Goal: Task Accomplishment & Management: Use online tool/utility

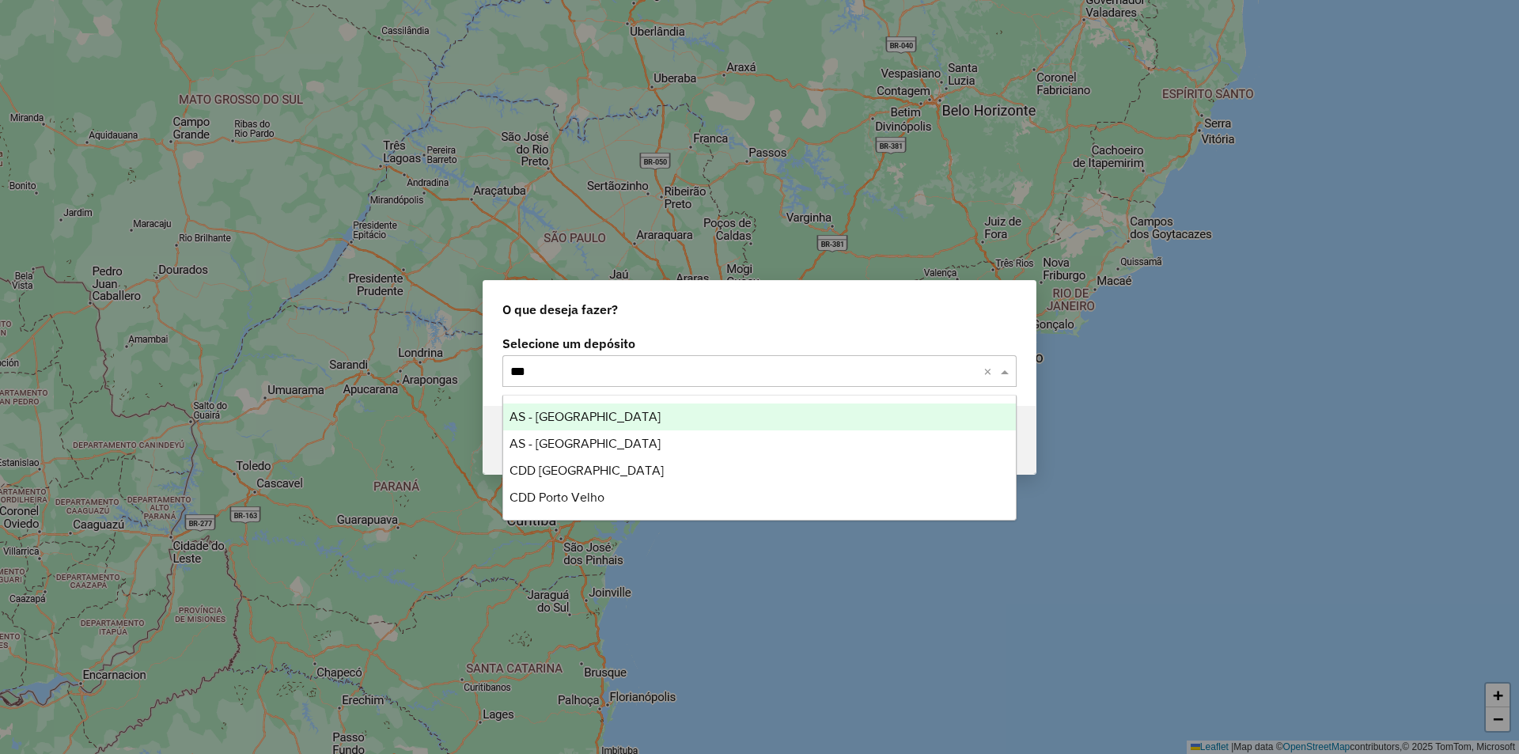
type input "****"
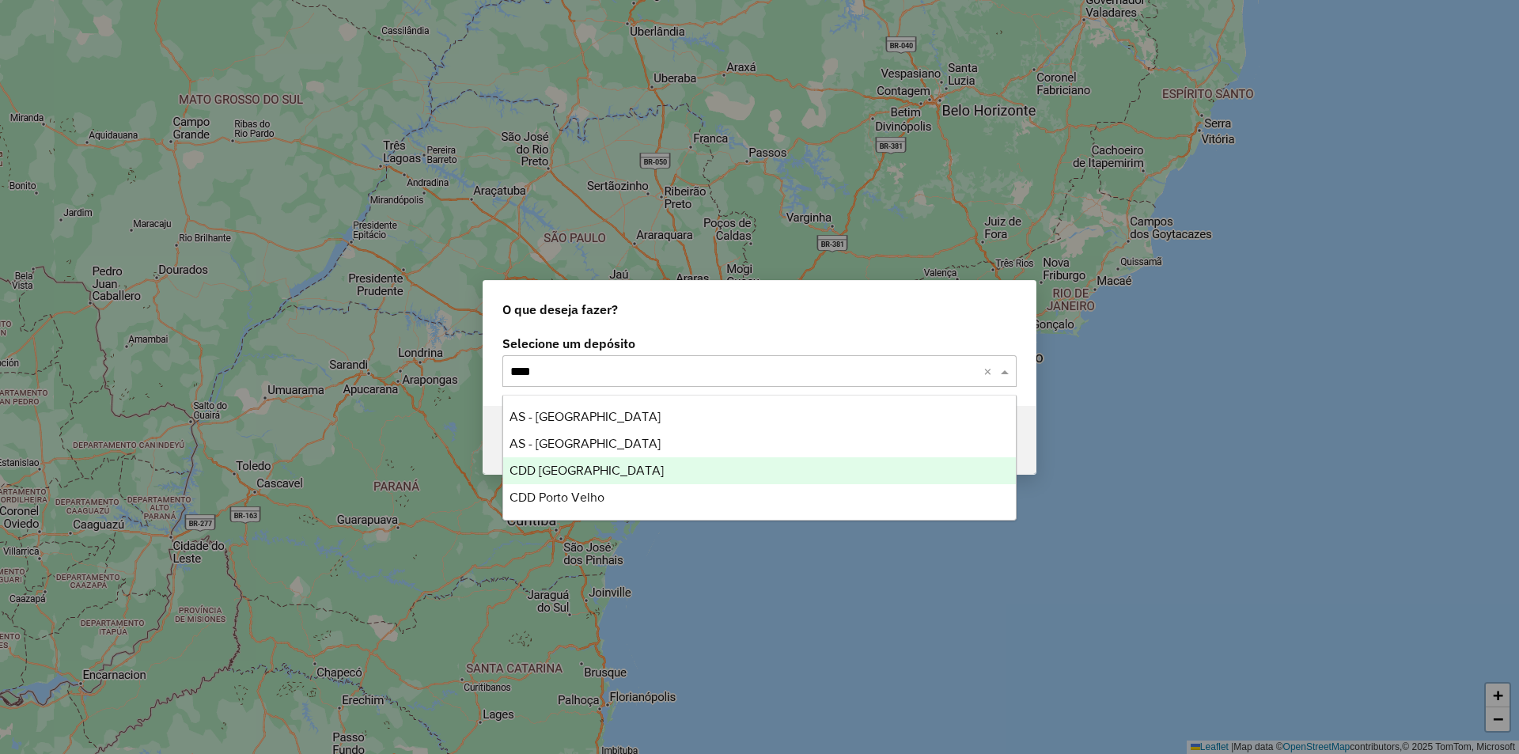
click at [586, 478] on div "CDD [GEOGRAPHIC_DATA]" at bounding box center [759, 470] width 513 height 27
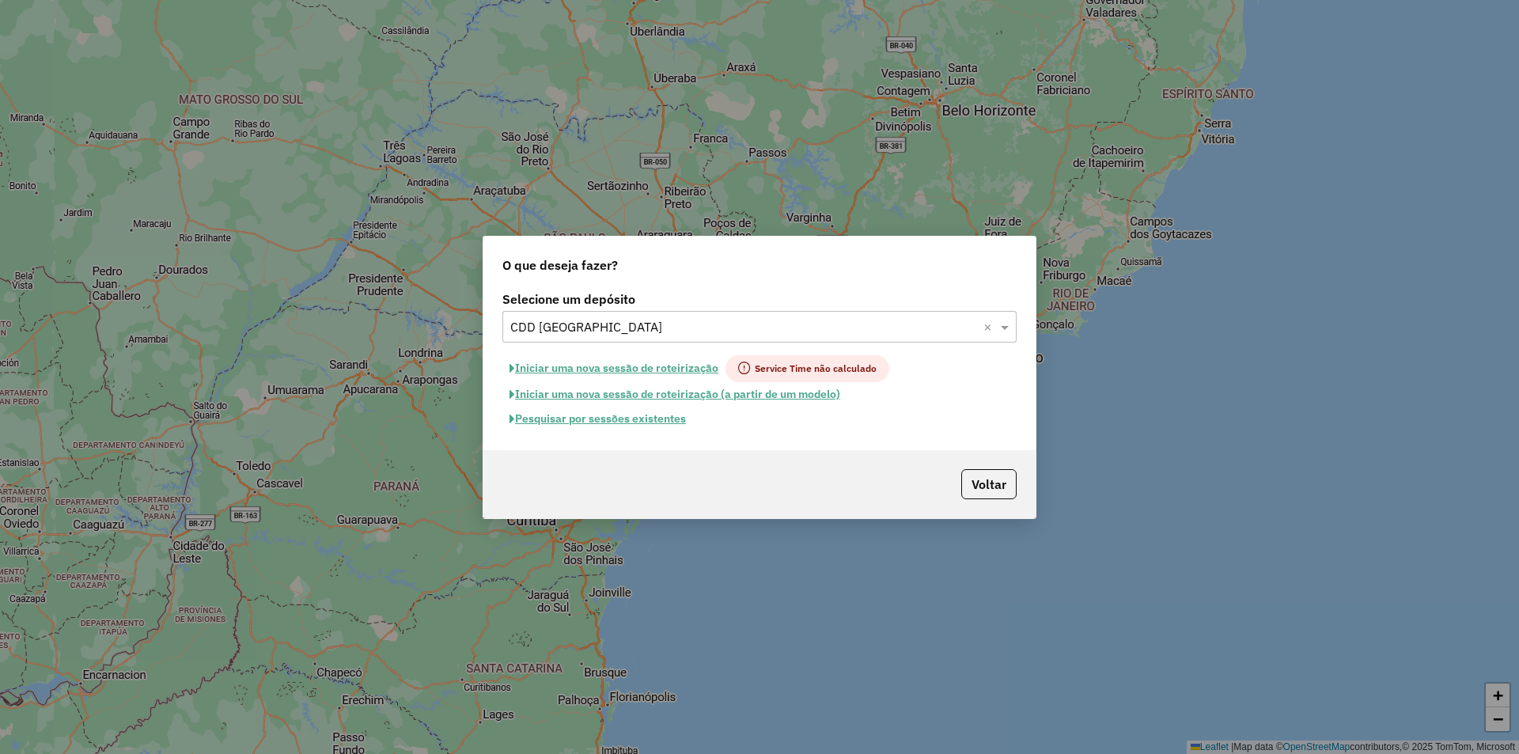
click at [578, 419] on button "Pesquisar por sessões existentes" at bounding box center [598, 419] width 191 height 25
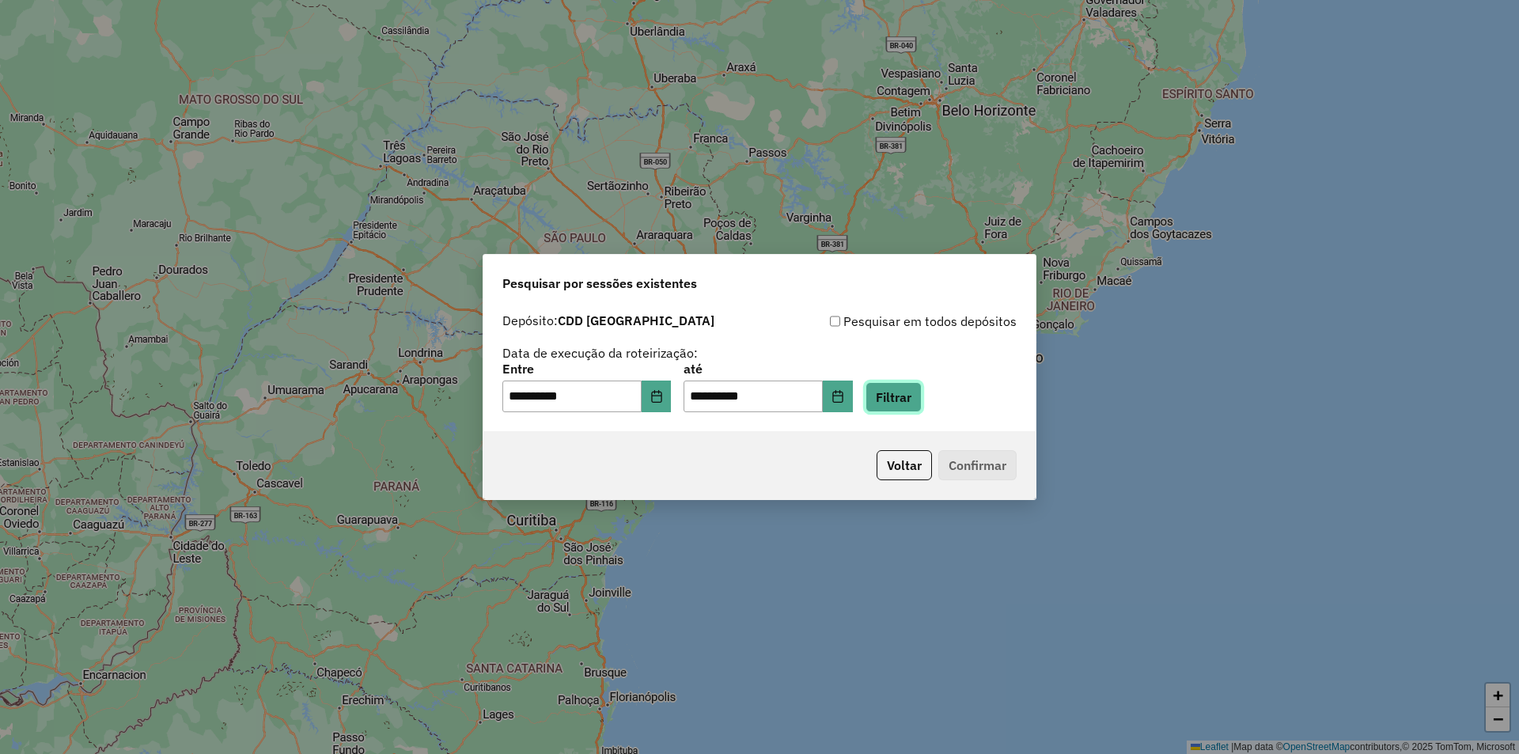
click at [918, 399] on button "Filtrar" at bounding box center [894, 397] width 56 height 30
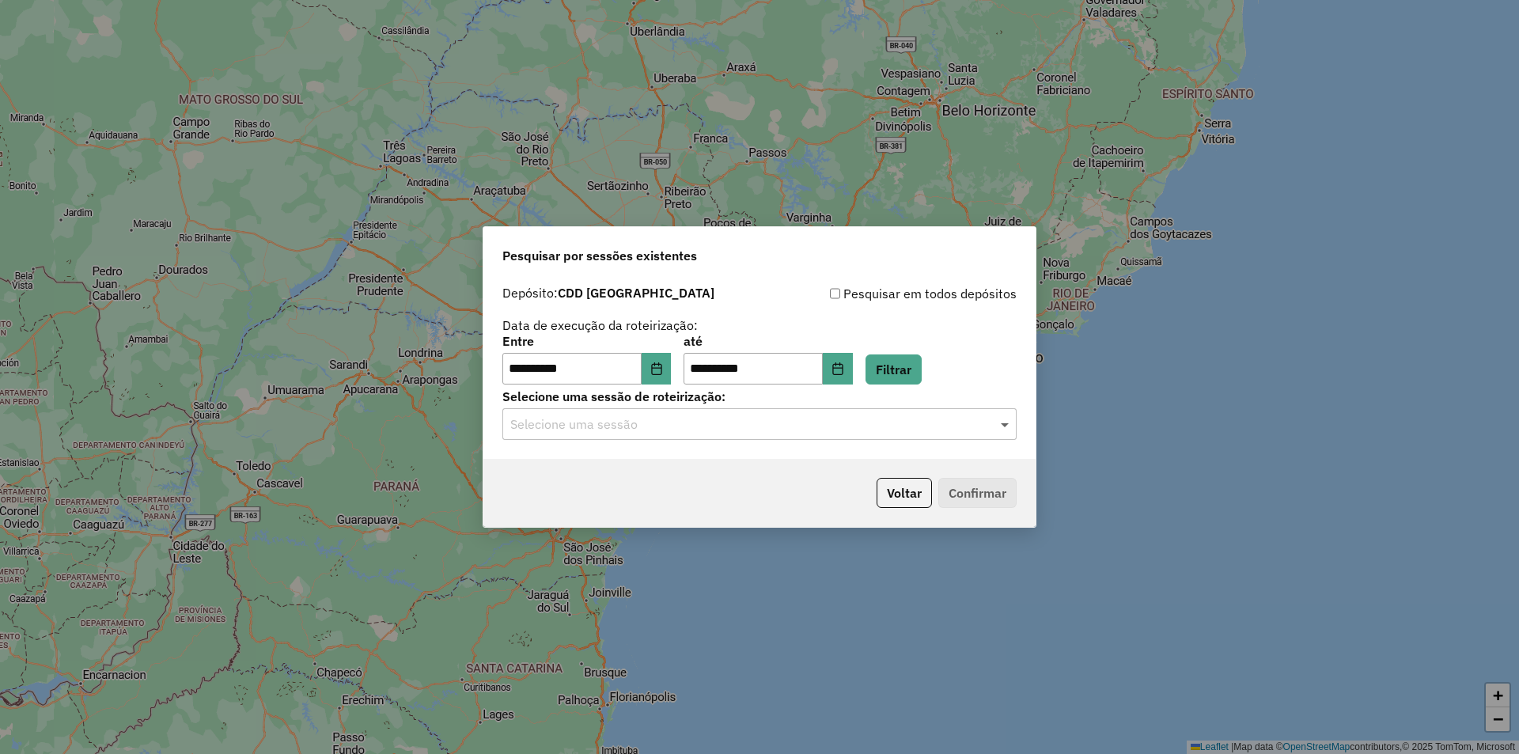
click at [999, 422] on span at bounding box center [1007, 424] width 20 height 19
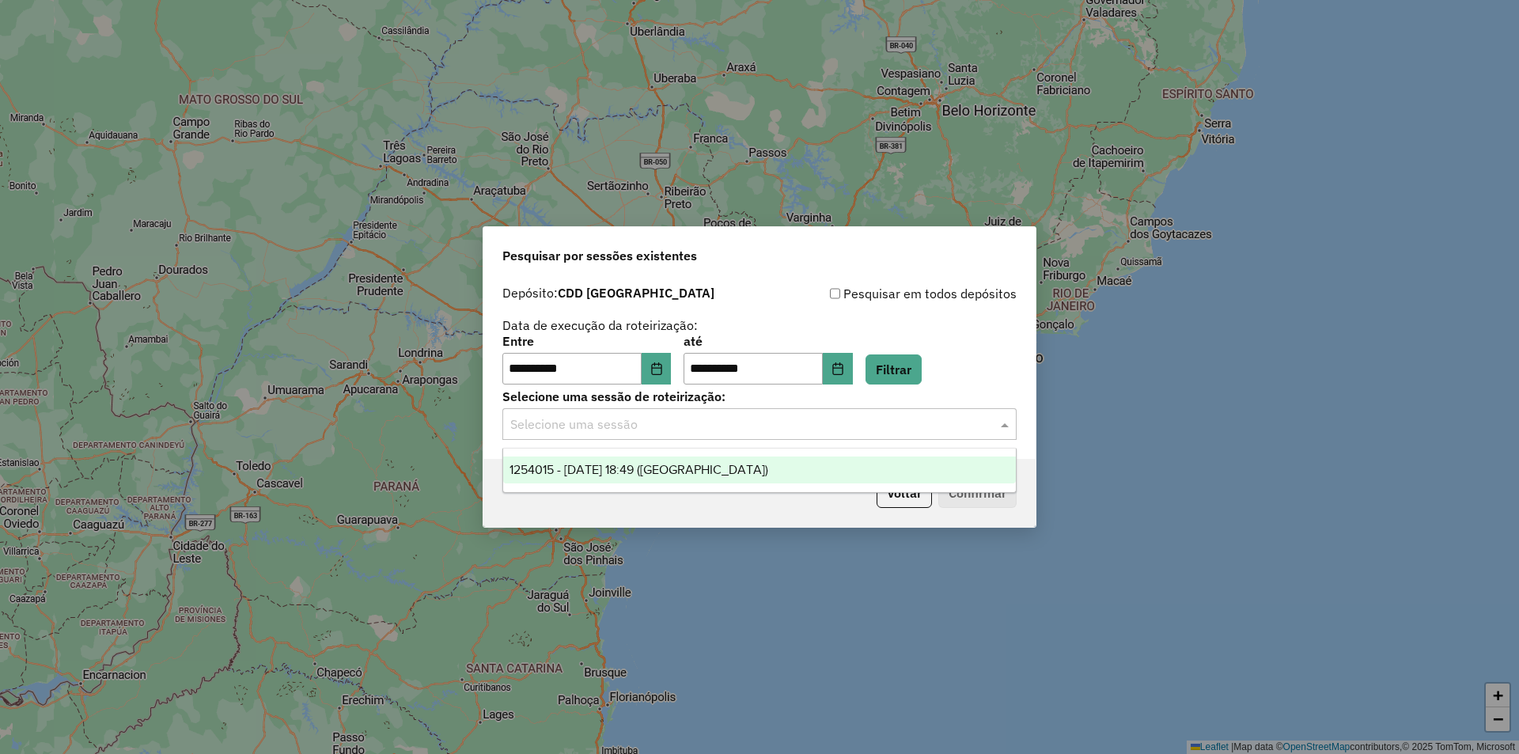
click at [664, 464] on span "1254015 - 27/08/2025 18:49 (ROTA)" at bounding box center [639, 469] width 259 height 13
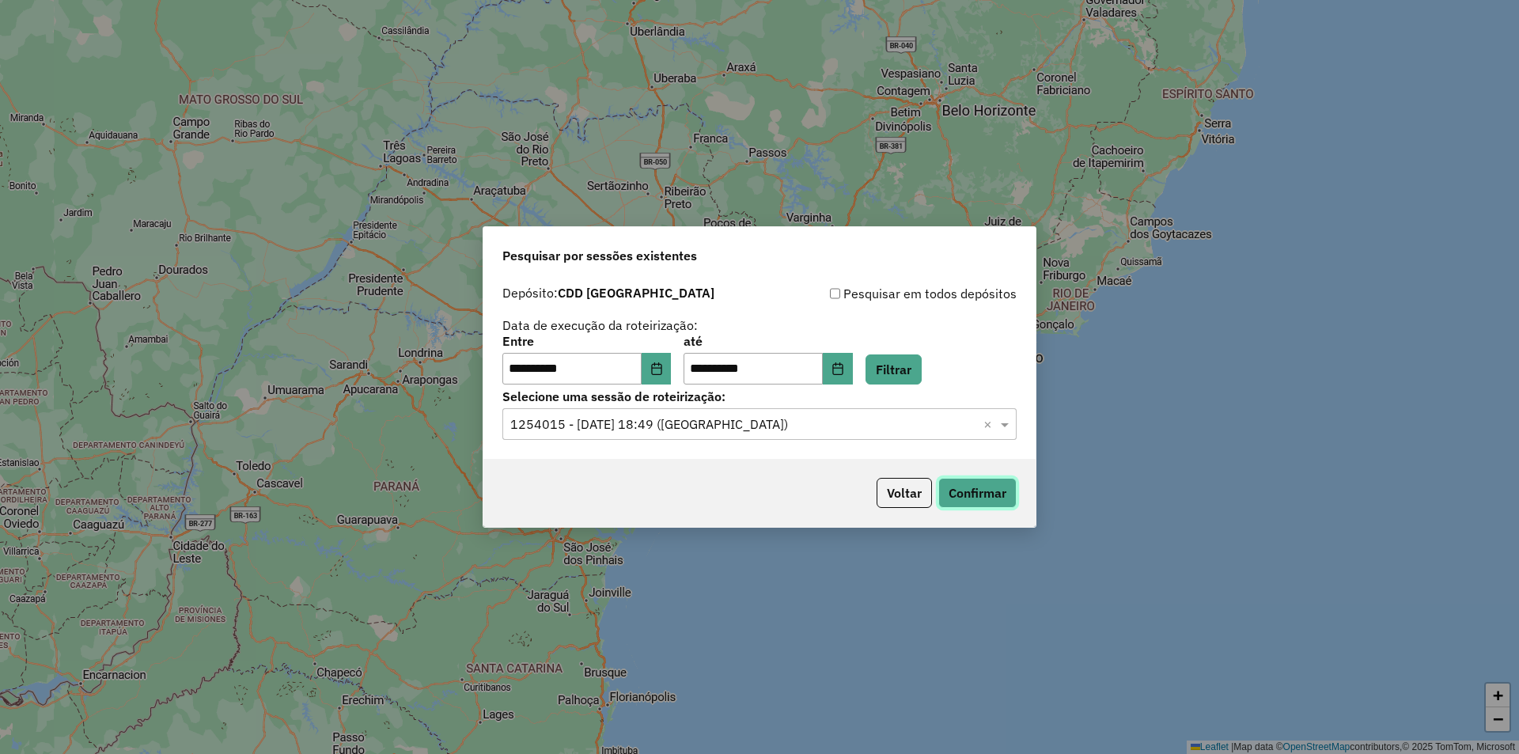
click at [973, 484] on button "Confirmar" at bounding box center [978, 493] width 78 height 30
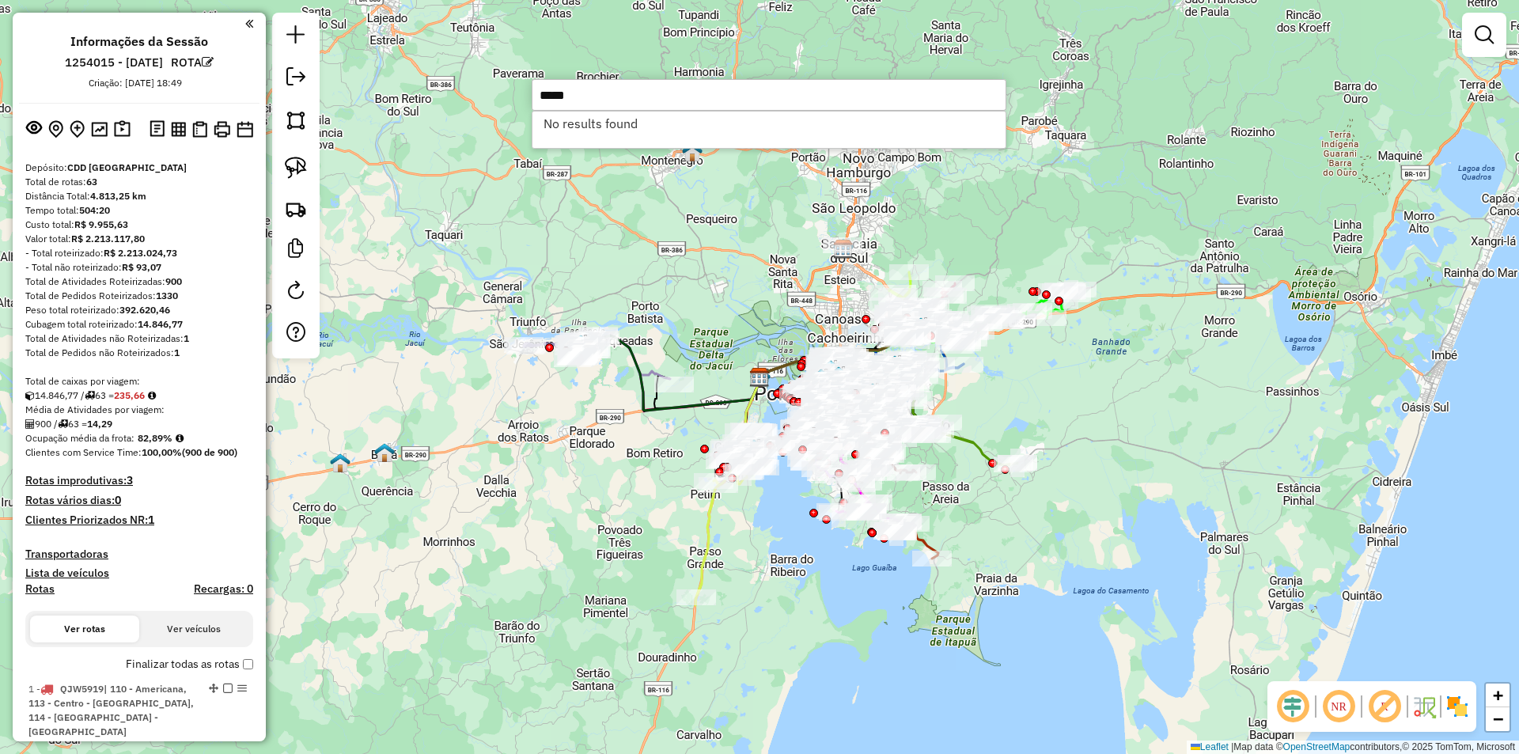
drag, startPoint x: 598, startPoint y: 93, endPoint x: 514, endPoint y: 82, distance: 84.6
click at [514, 82] on hb-router-mapa "Informações da Sessão 1254015 - [DATE] ROTA Criação: [DATE] 18:49 Depósito: CDD…" at bounding box center [759, 377] width 1519 height 754
type input "*****"
select select "**********"
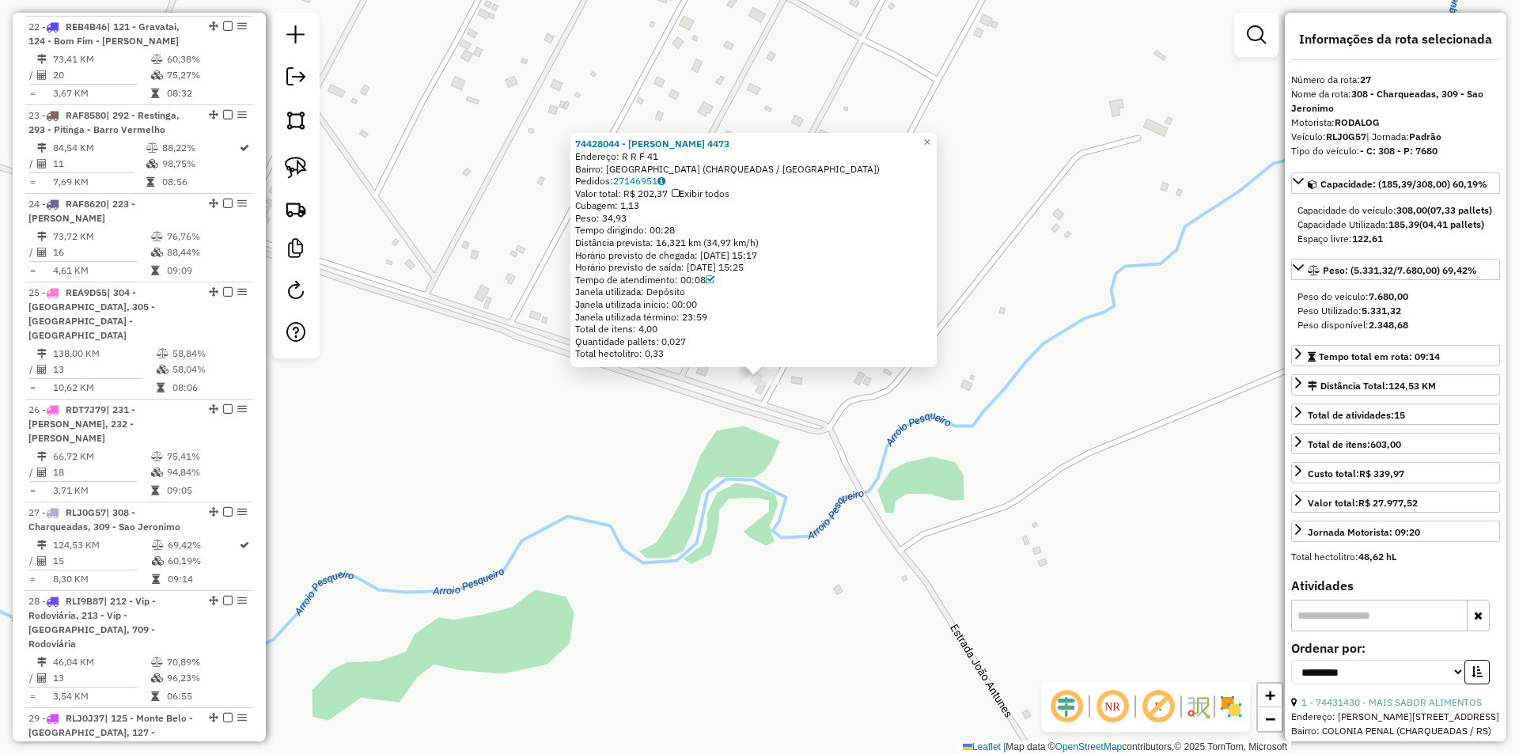
scroll to position [3042, 0]
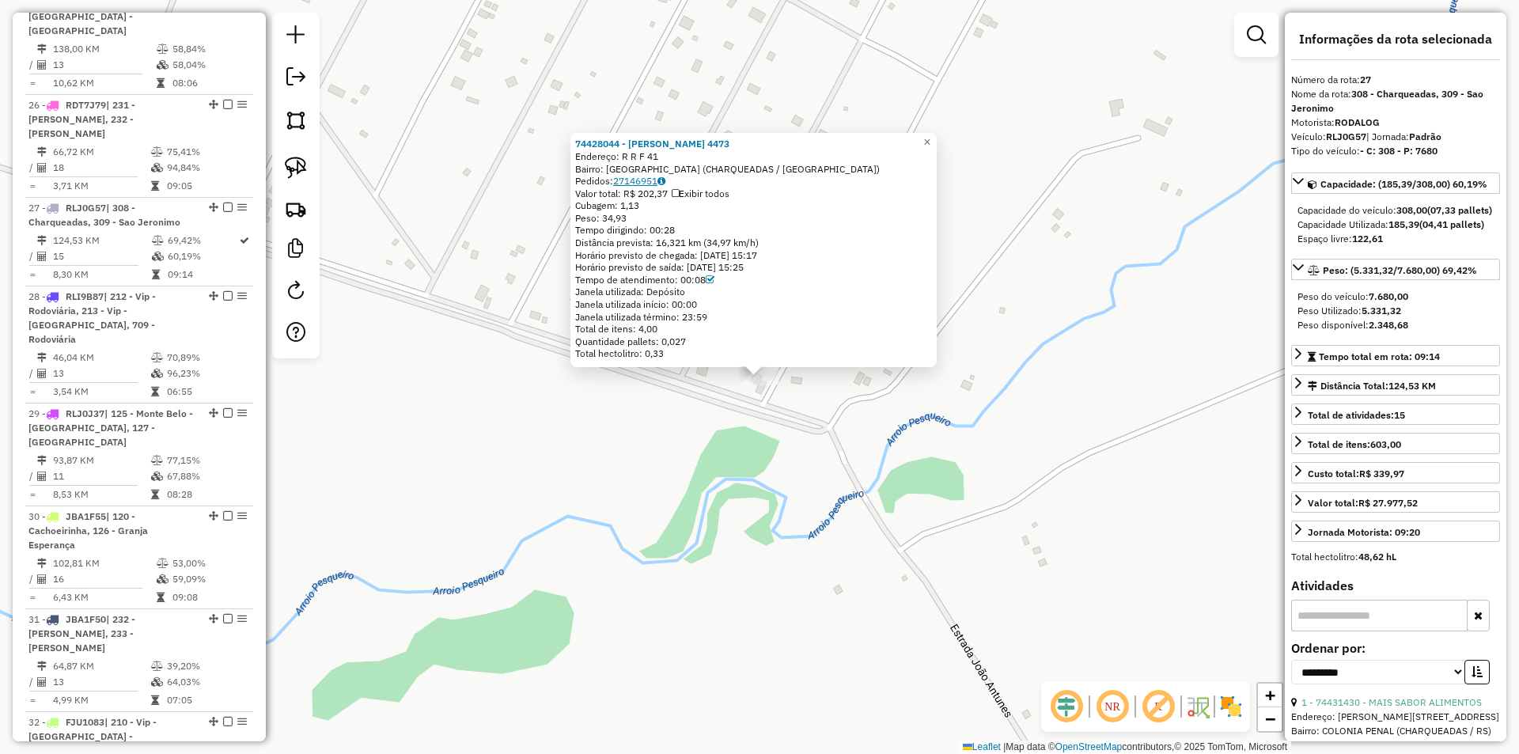
click at [639, 180] on link "27146951" at bounding box center [639, 181] width 52 height 12
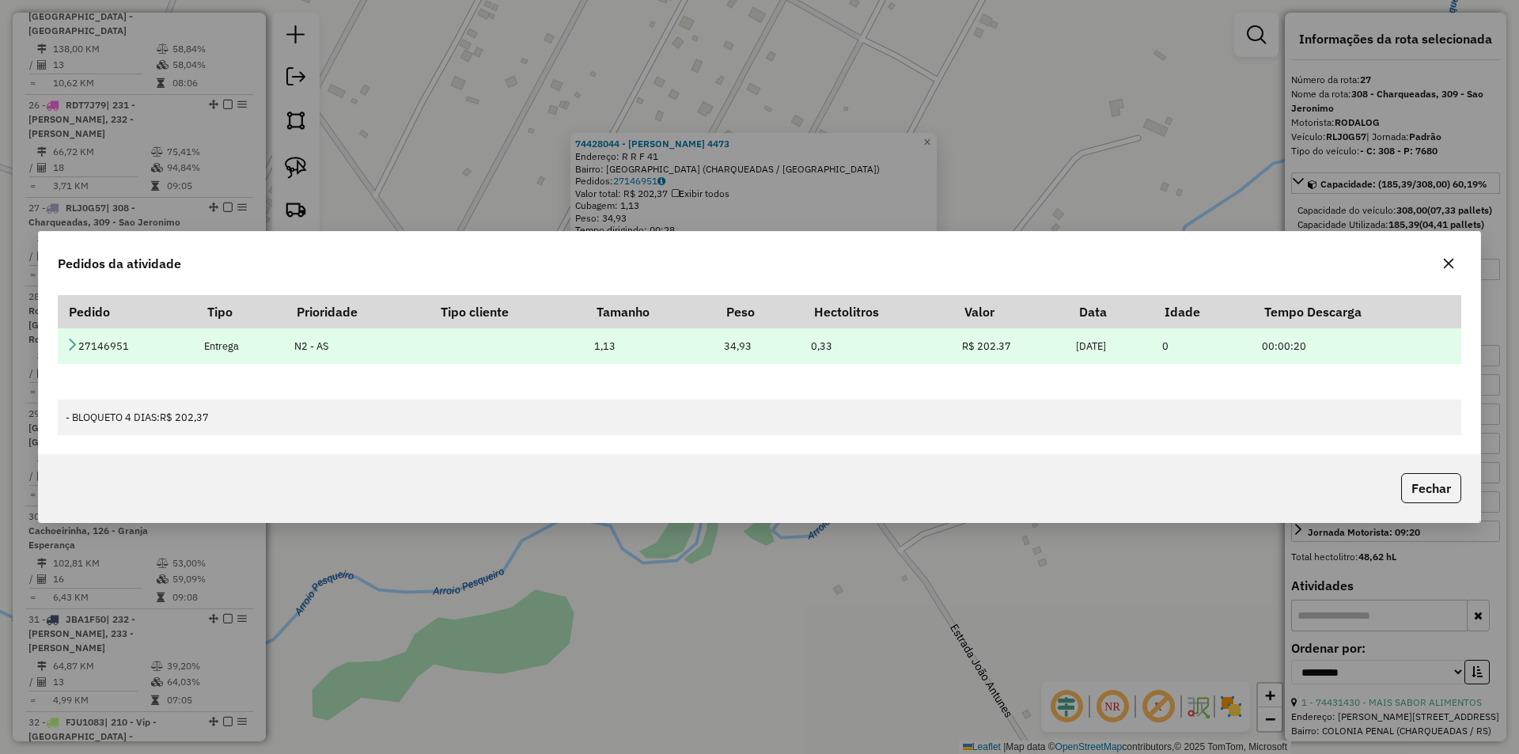
click at [74, 340] on icon at bounding box center [72, 344] width 13 height 13
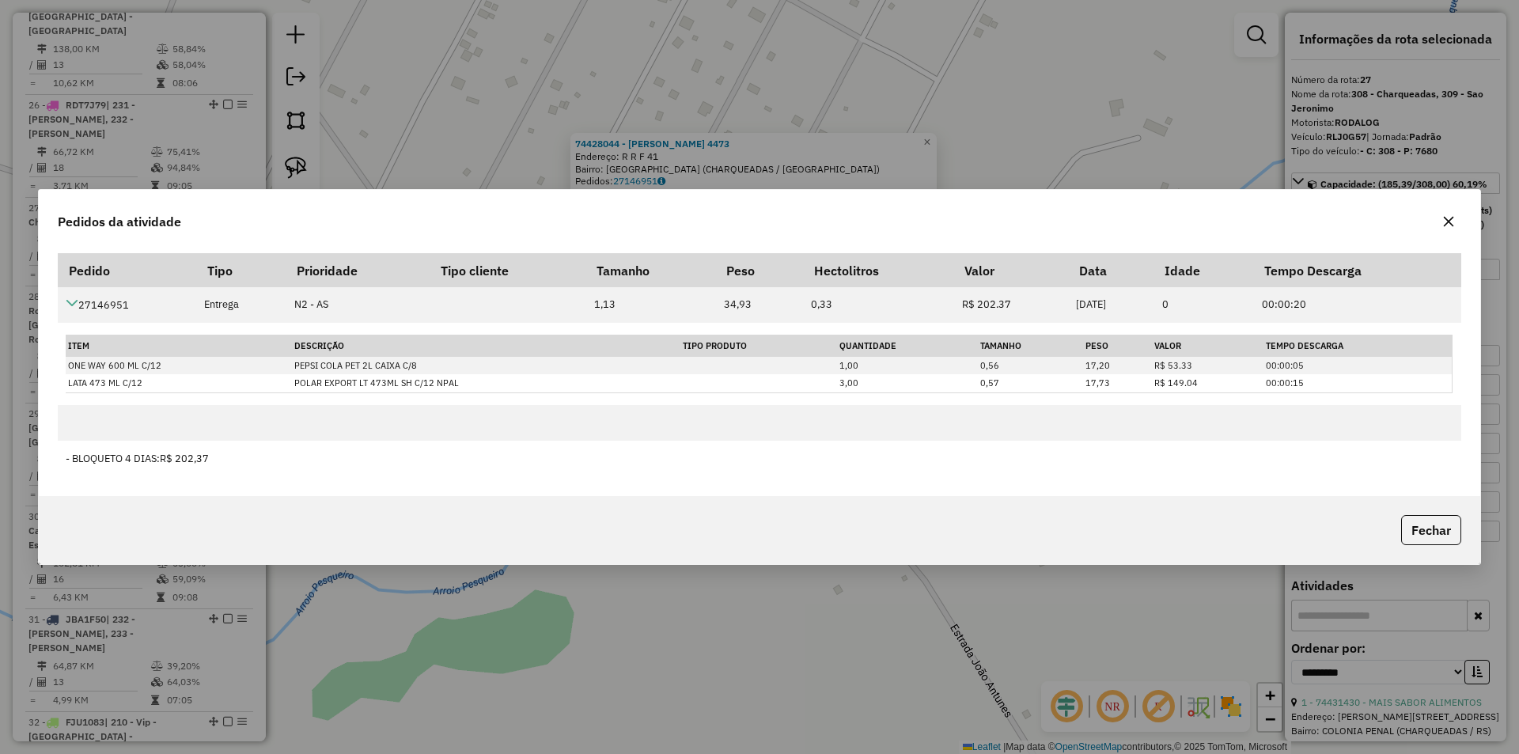
click at [561, 85] on div "Pedidos da atividade Pedido Tipo Prioridade Tipo cliente Tamanho Peso Hectolitr…" at bounding box center [759, 377] width 1519 height 754
click at [1454, 228] on icon "button" at bounding box center [1449, 221] width 13 height 13
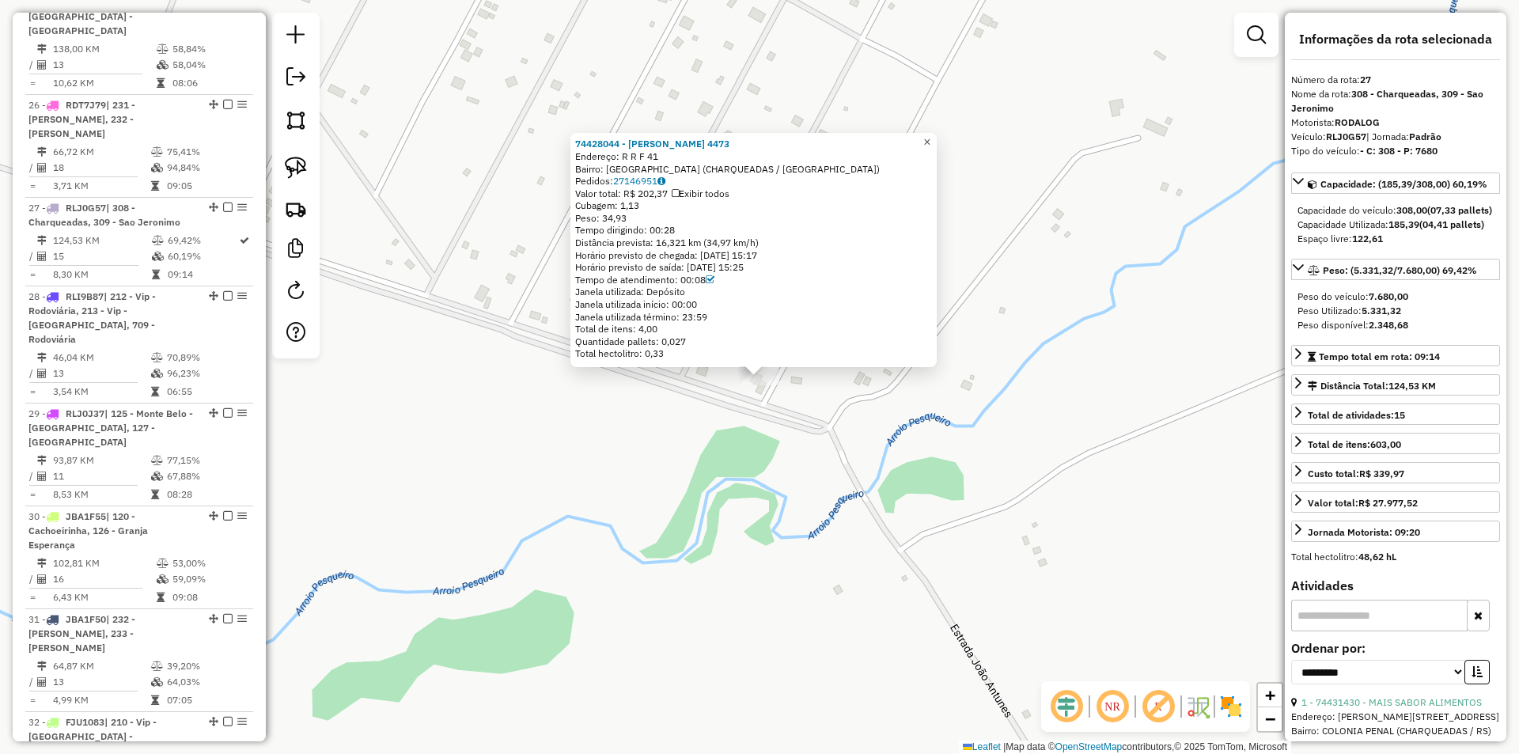
drag, startPoint x: 939, startPoint y: 136, endPoint x: 836, endPoint y: 124, distance: 102.8
click at [931, 136] on span "×" at bounding box center [927, 141] width 7 height 13
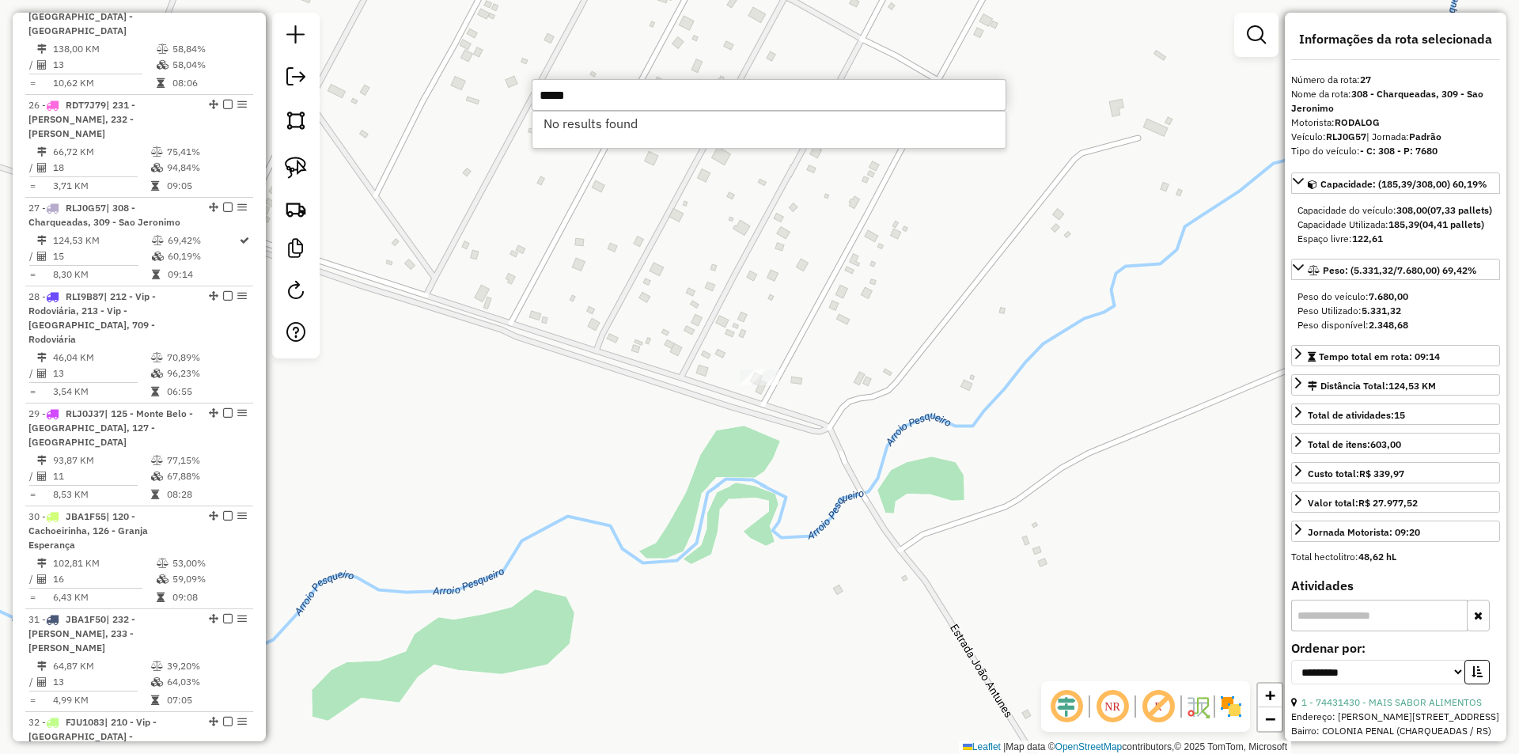
type input "*****"
click at [720, 278] on div "Janela de atendimento Grade de atendimento Capacidade Transportadoras Veículos …" at bounding box center [759, 377] width 1519 height 754
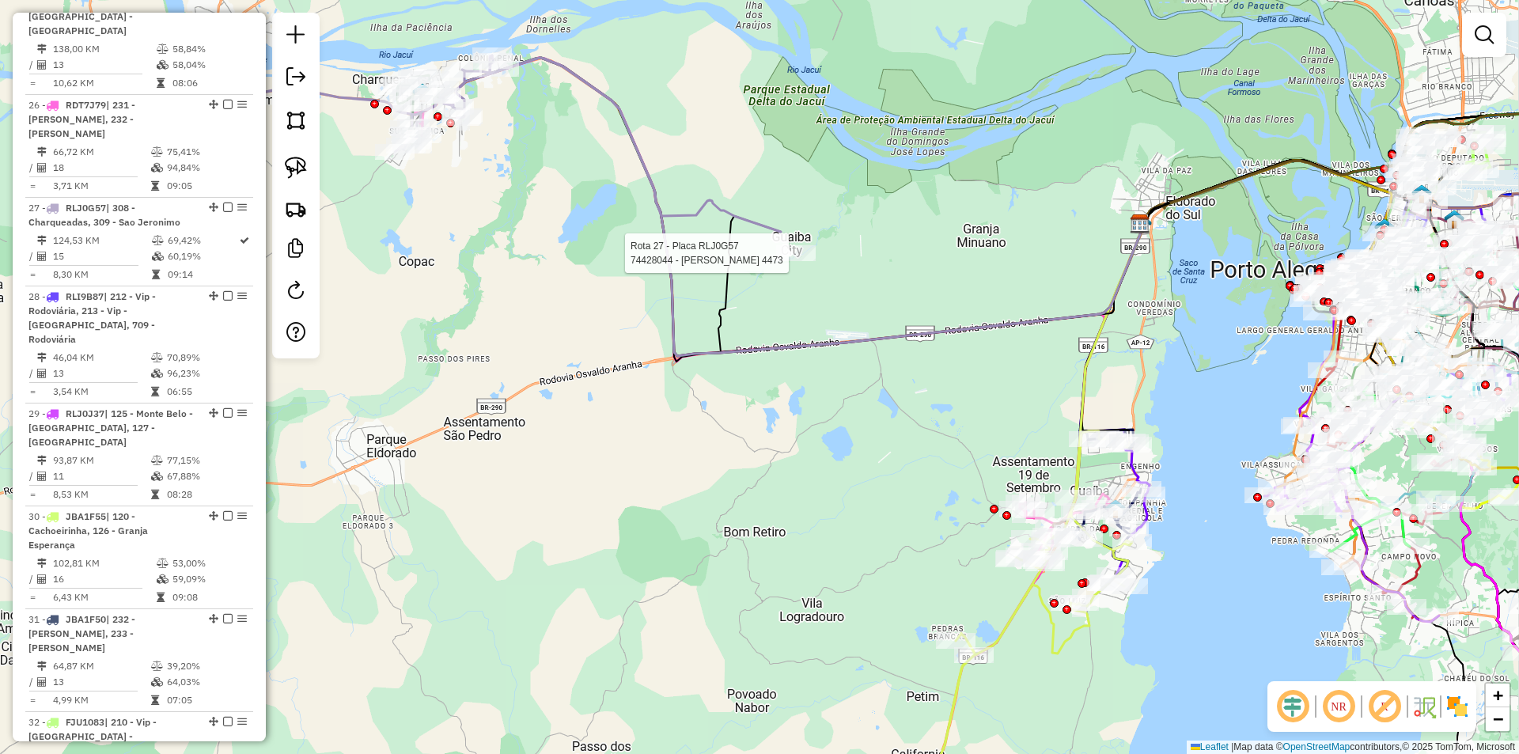
select select "**********"
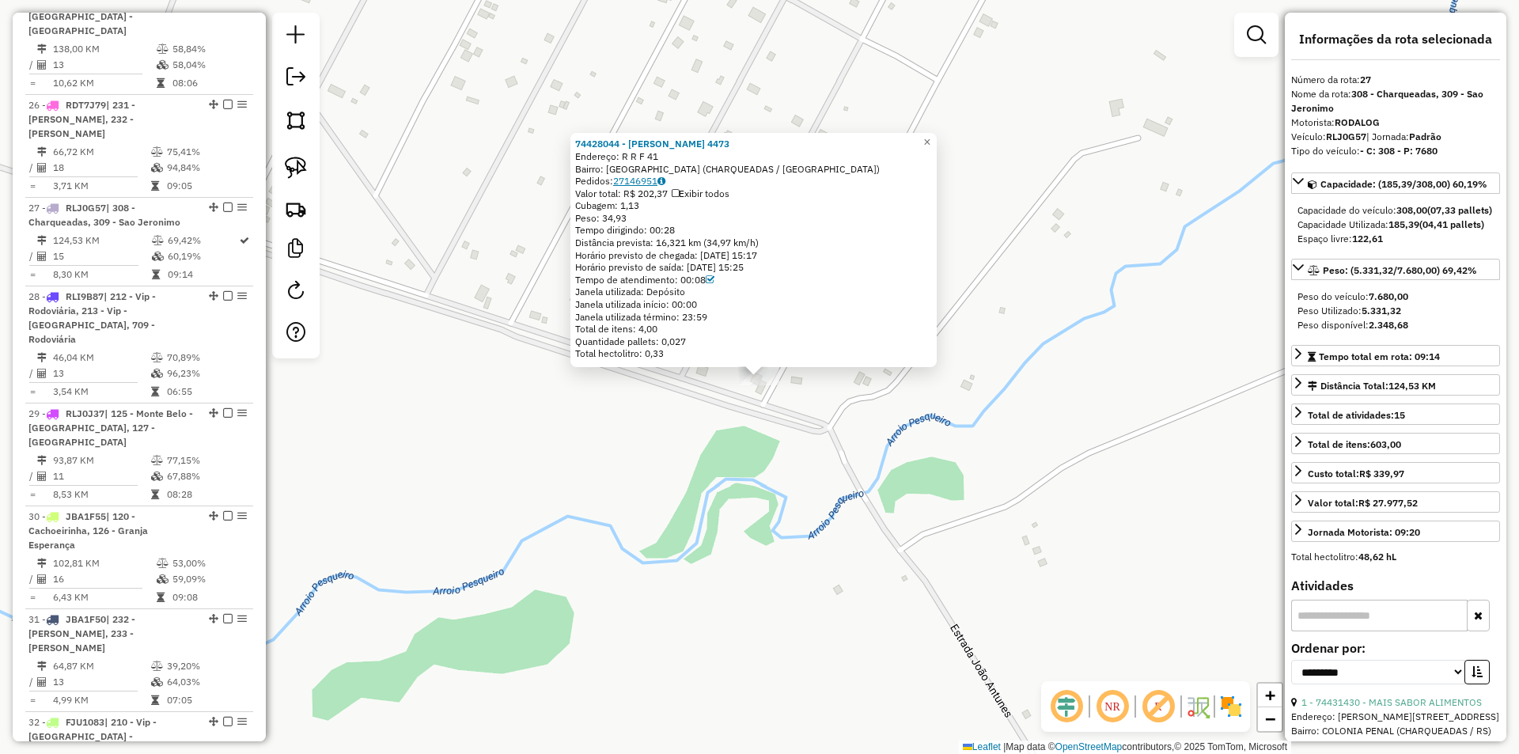
click at [638, 180] on link "27146951" at bounding box center [639, 181] width 52 height 12
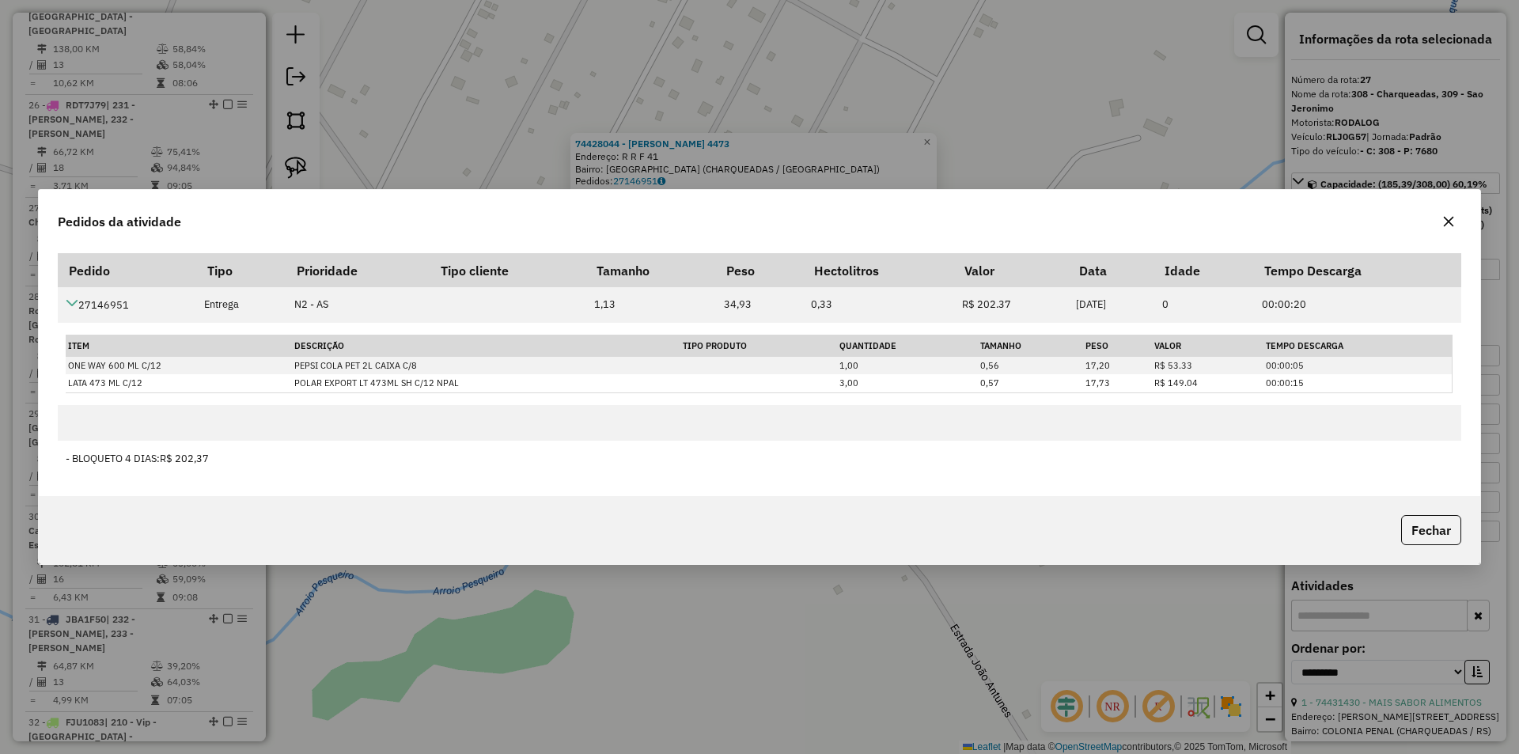
drag, startPoint x: 1453, startPoint y: 226, endPoint x: 1396, endPoint y: 215, distance: 58.0
click at [1452, 226] on icon "button" at bounding box center [1449, 222] width 10 height 10
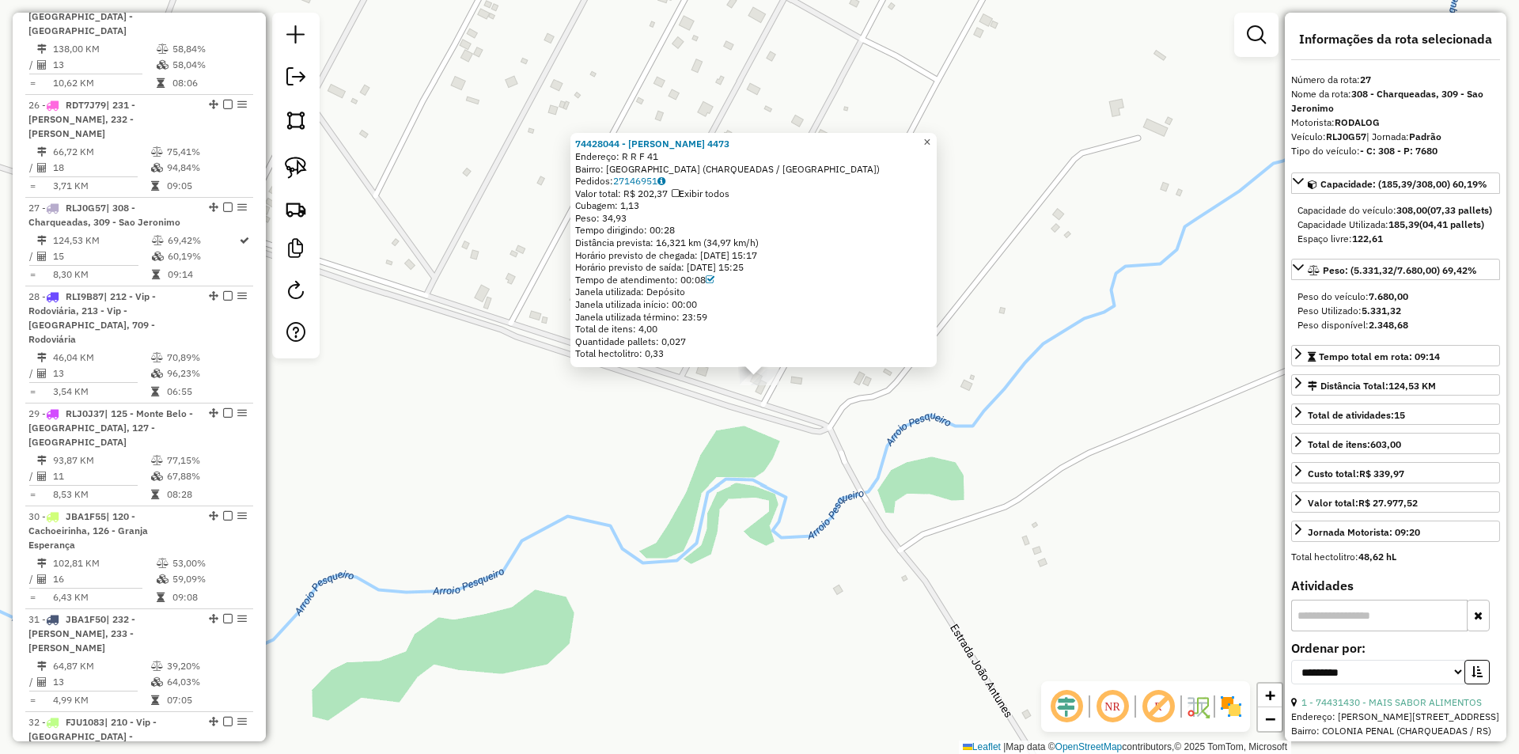
click at [931, 137] on span "×" at bounding box center [927, 141] width 7 height 13
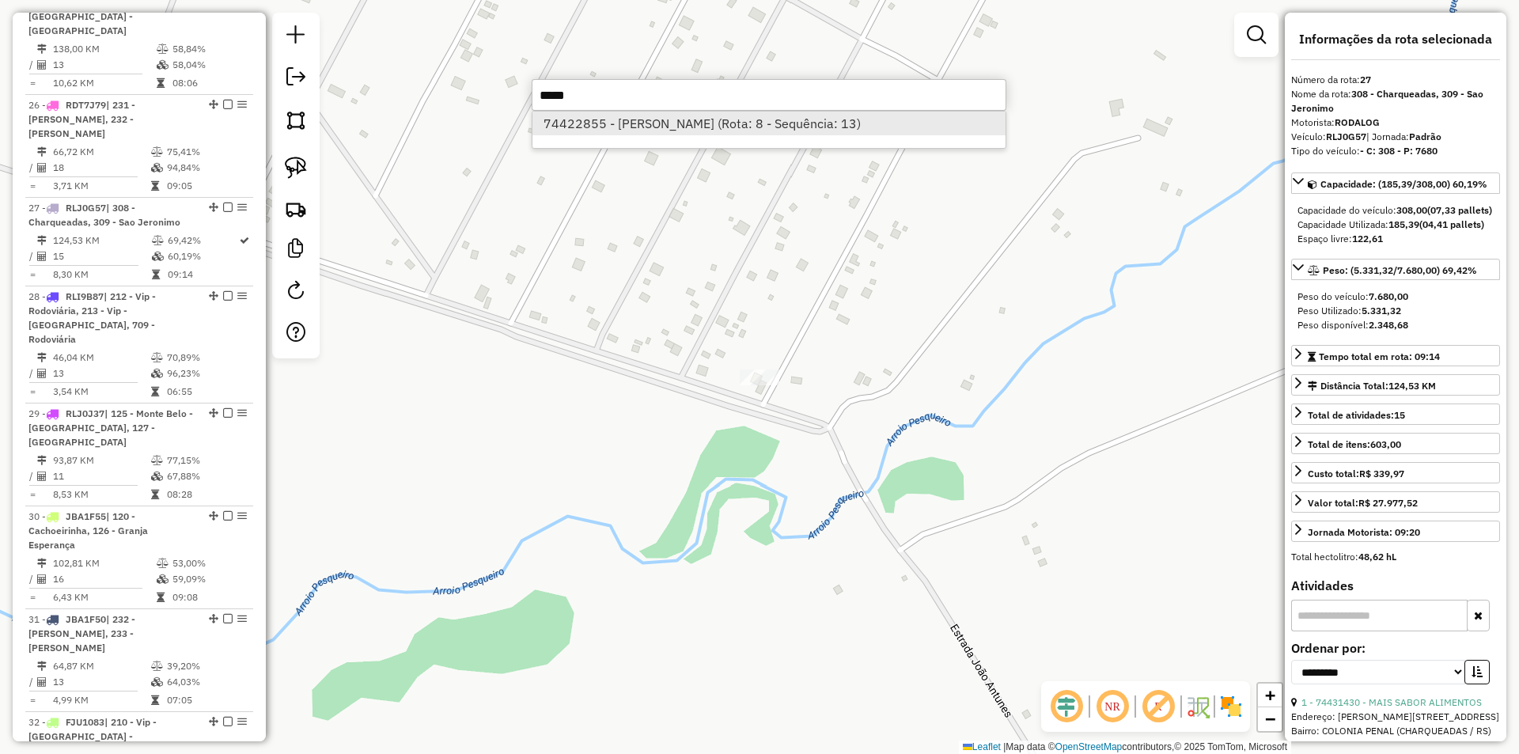
type input "*****"
click at [690, 124] on li "74422855 - [PERSON_NAME] (Rota: 8 - Sequência: 13)" at bounding box center [769, 124] width 473 height 24
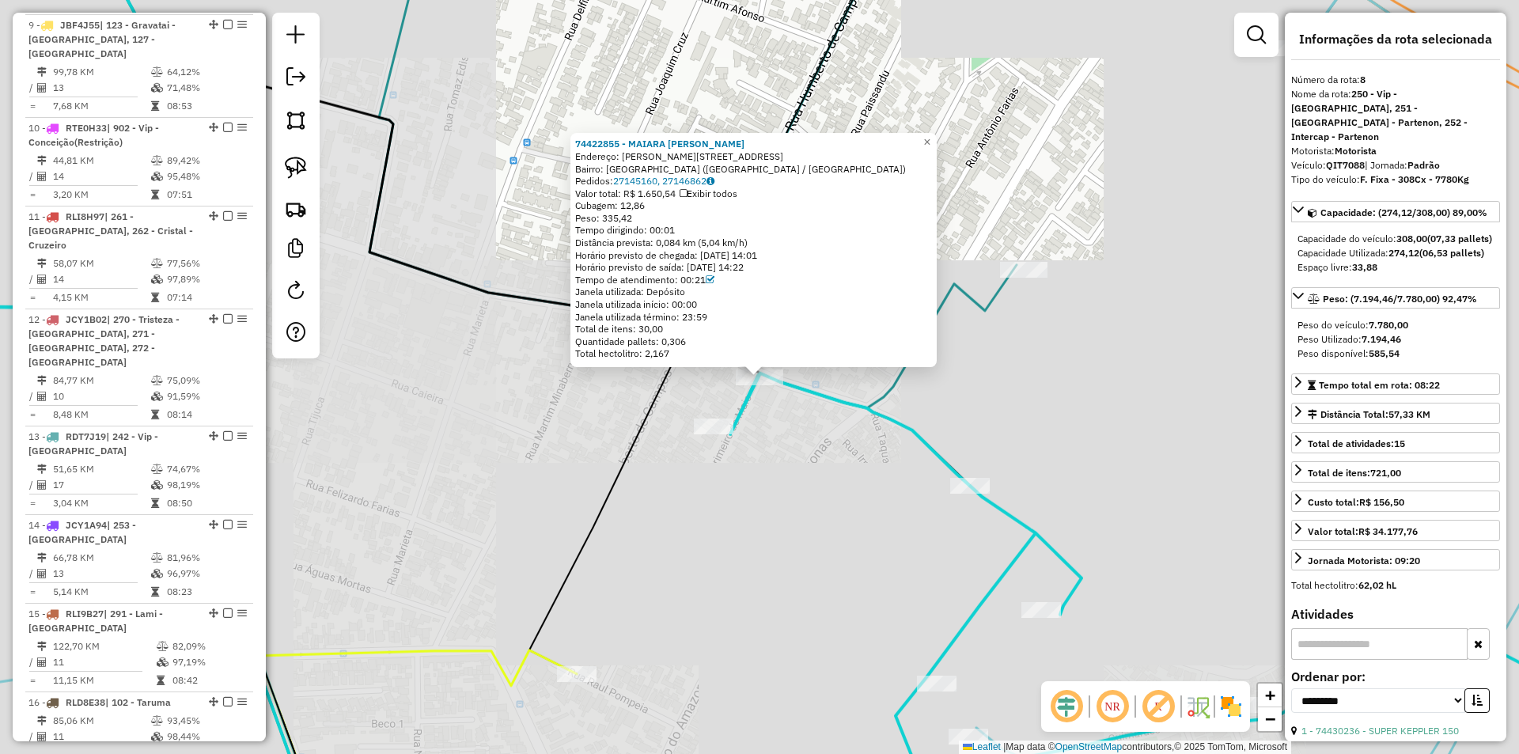
scroll to position [1329, 0]
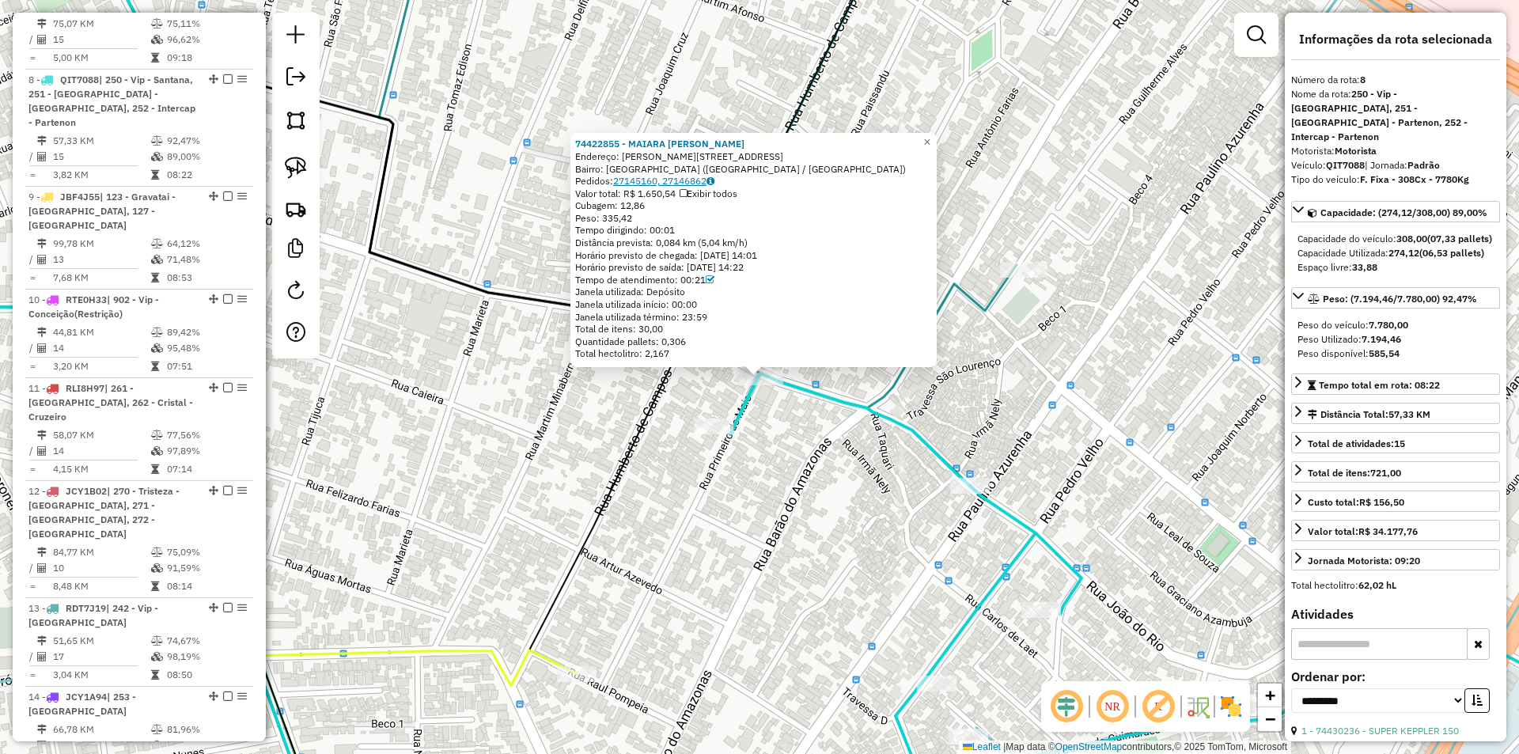
click at [647, 184] on link "27145160, 27146862" at bounding box center [663, 181] width 101 height 12
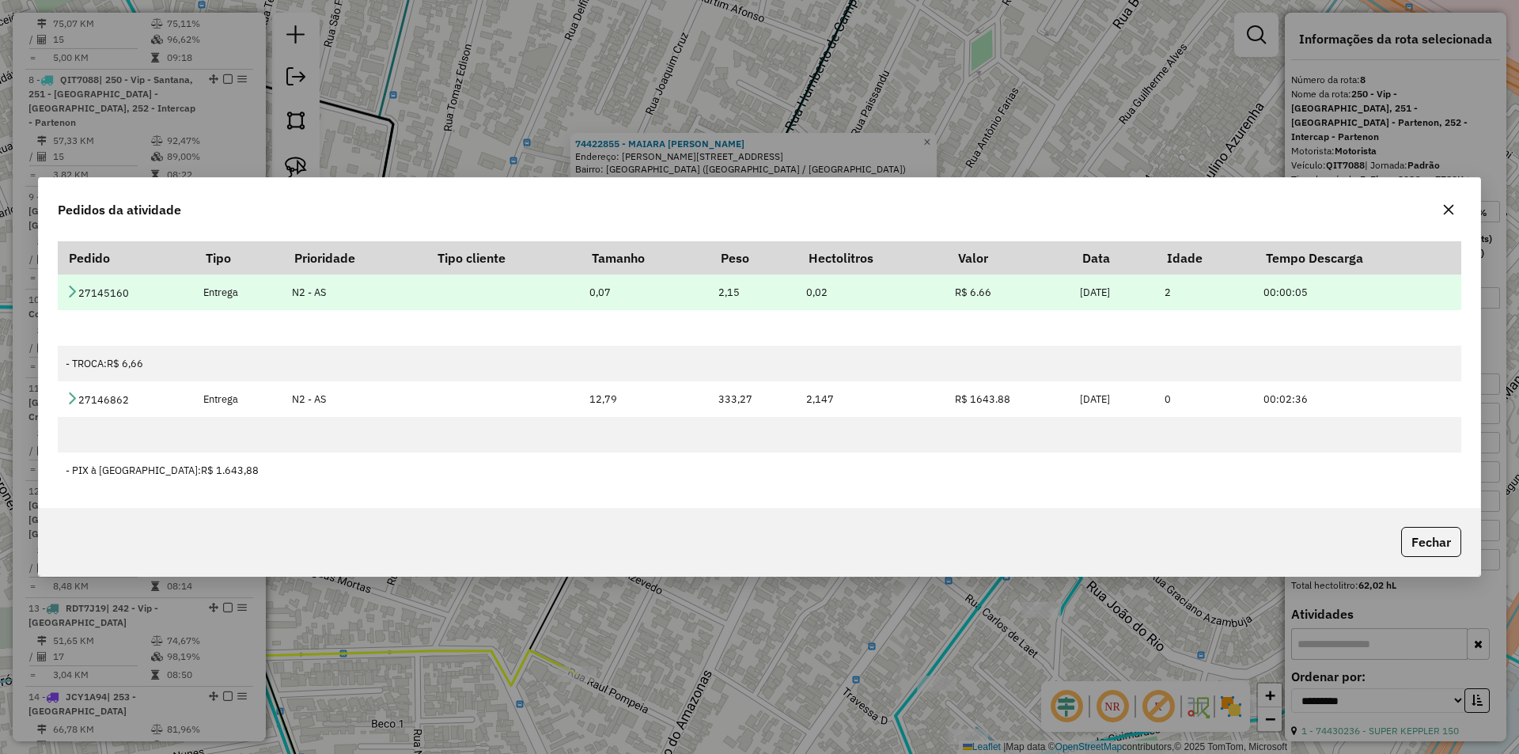
click at [74, 290] on icon at bounding box center [72, 291] width 13 height 13
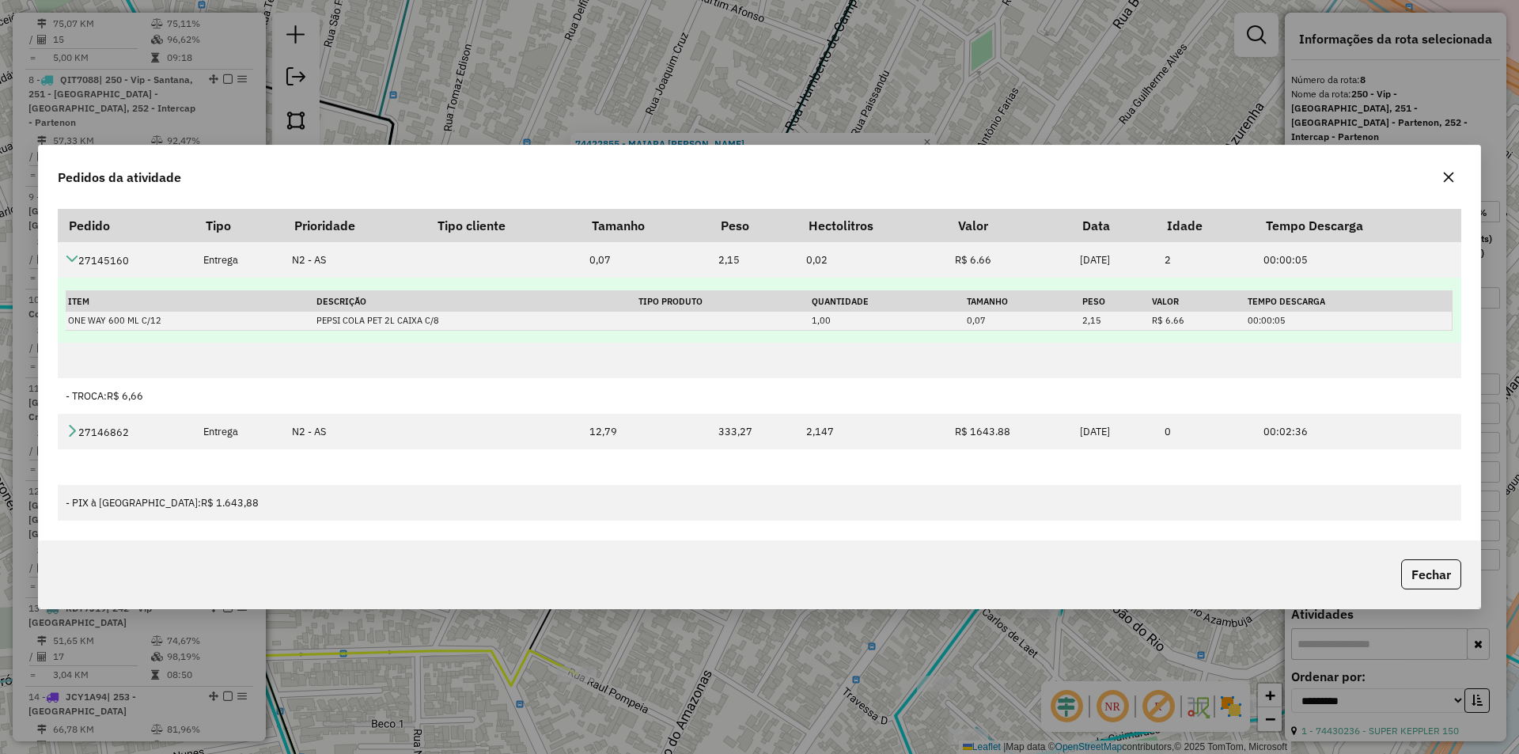
click at [329, 303] on th "Descrição" at bounding box center [475, 301] width 322 height 21
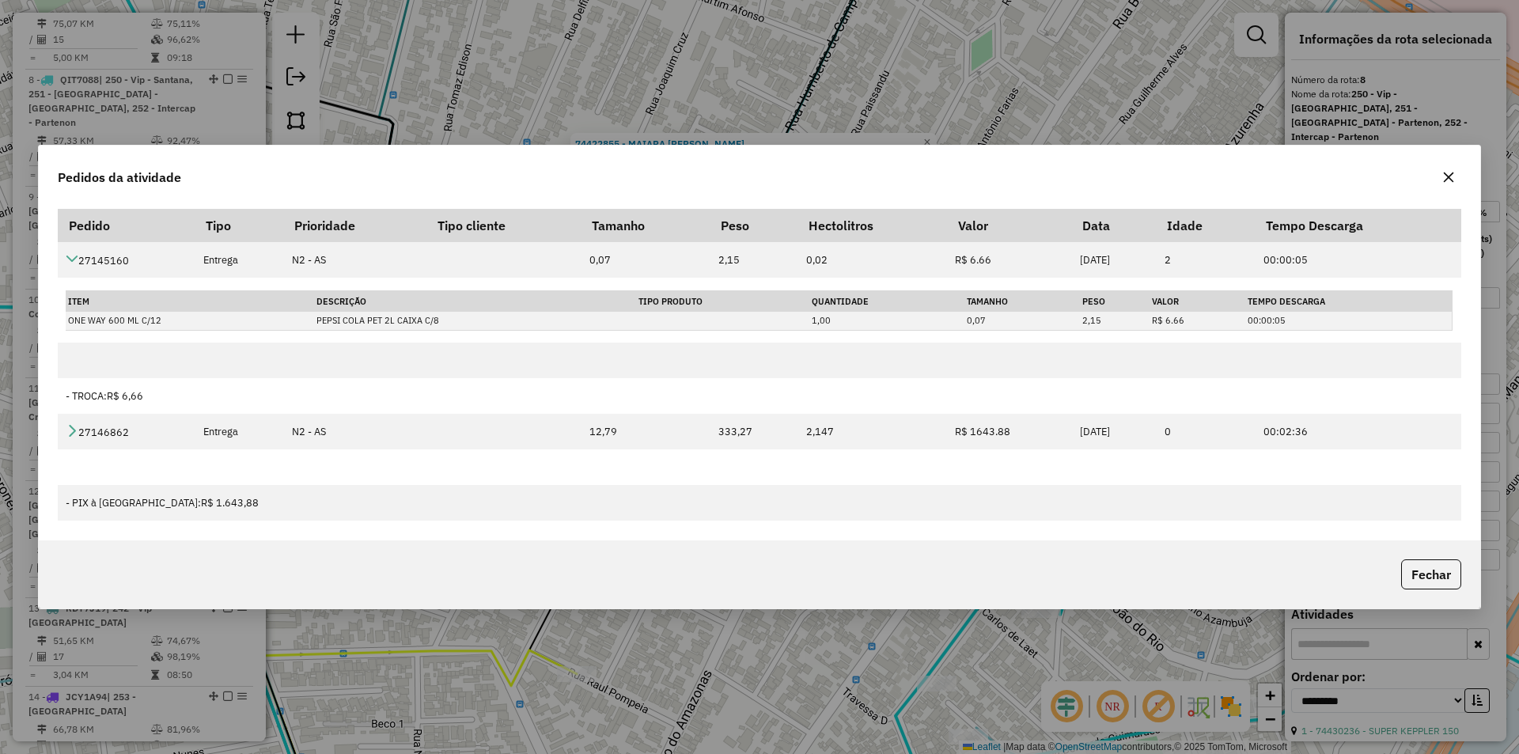
click at [1449, 176] on icon "button" at bounding box center [1449, 177] width 13 height 13
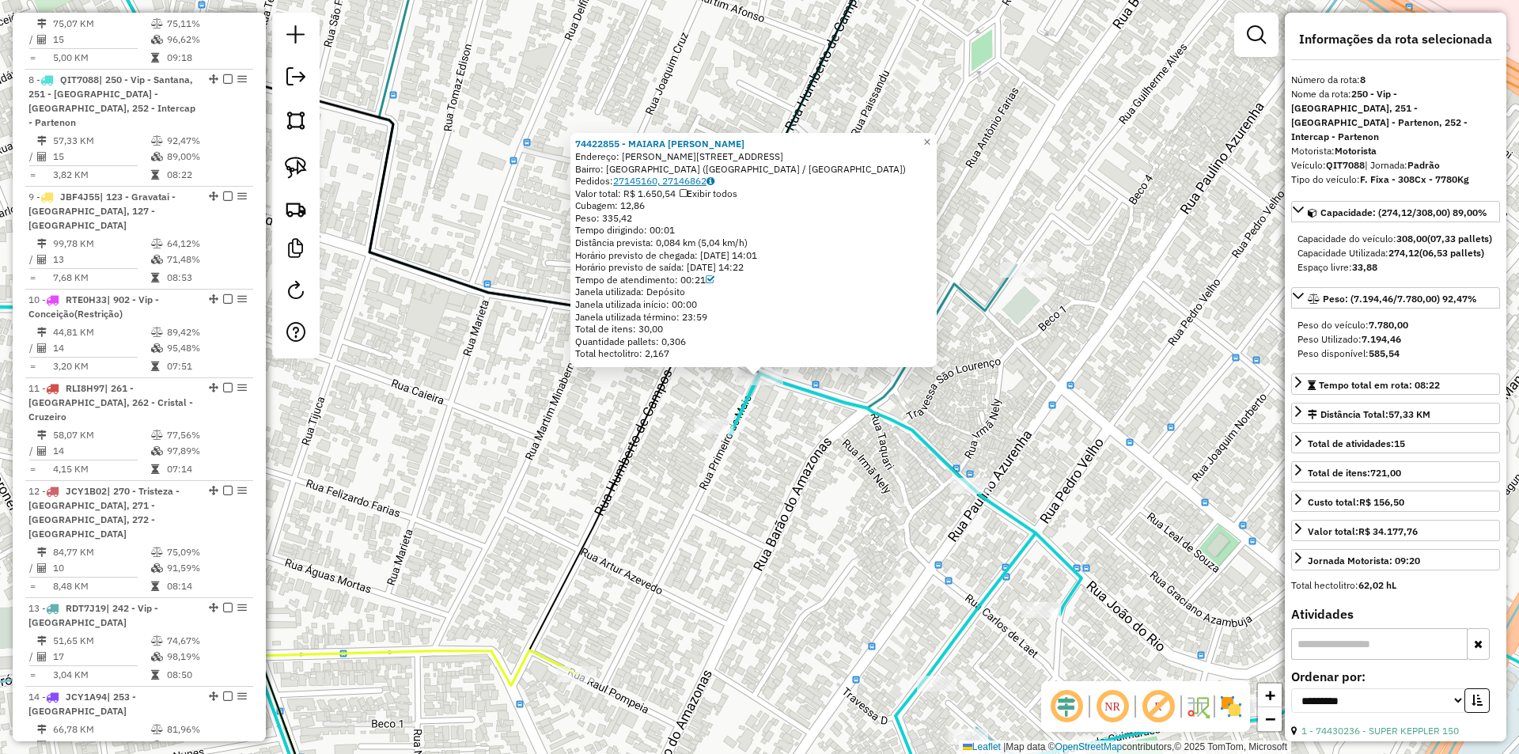
click at [658, 178] on link "27145160, 27146862" at bounding box center [663, 181] width 101 height 12
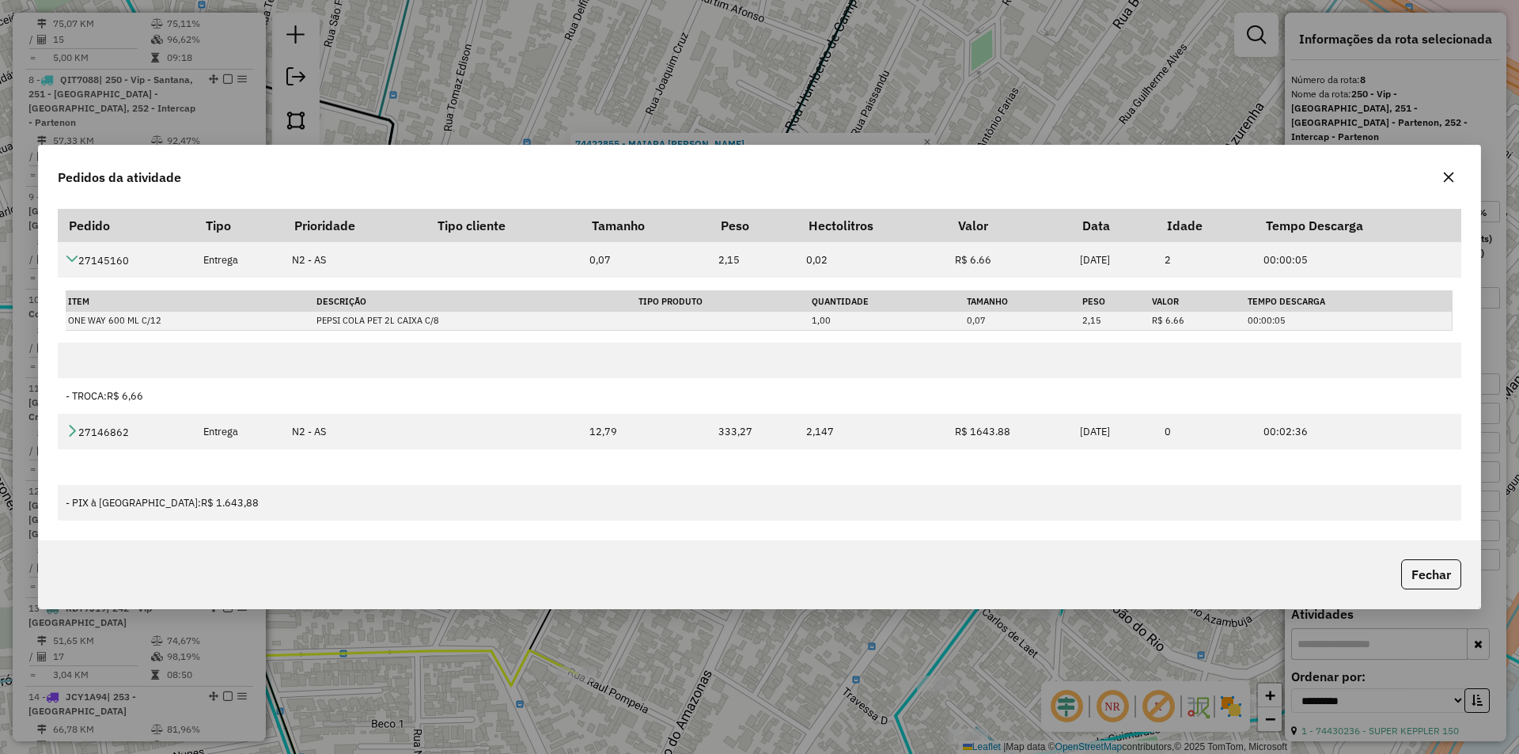
click at [1452, 174] on icon "button" at bounding box center [1449, 178] width 10 height 10
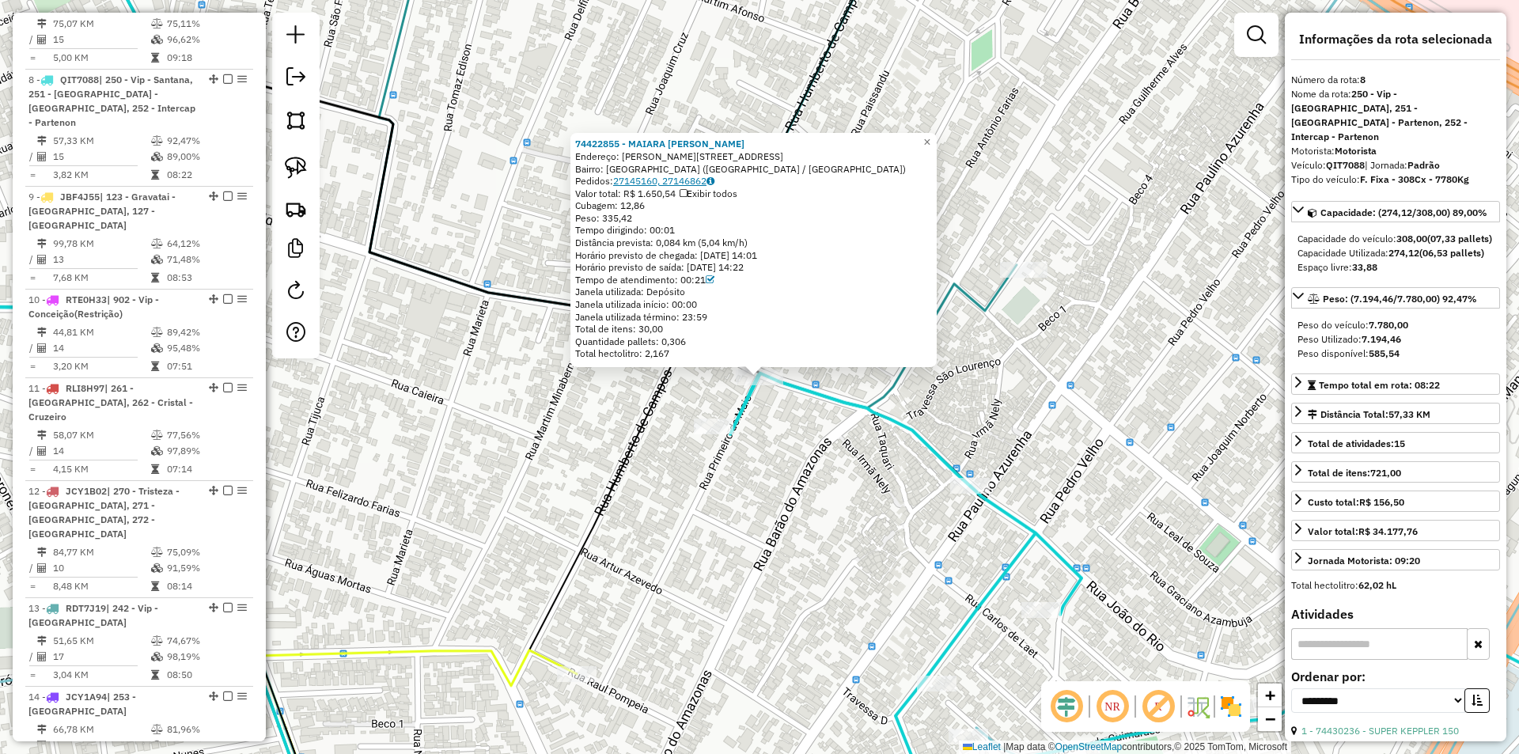
click at [676, 178] on link "27145160, 27146862" at bounding box center [663, 181] width 101 height 12
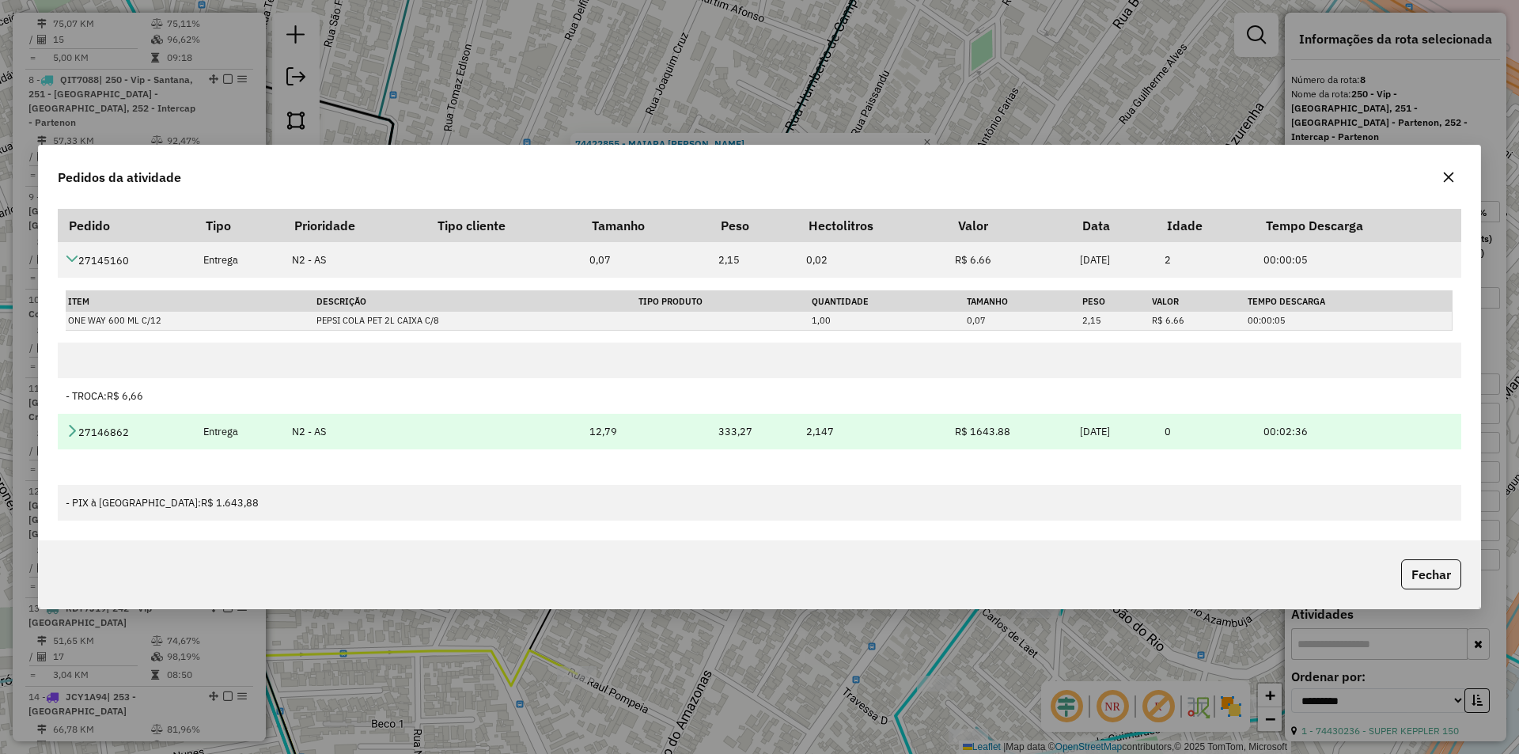
click at [66, 430] on icon at bounding box center [72, 430] width 13 height 13
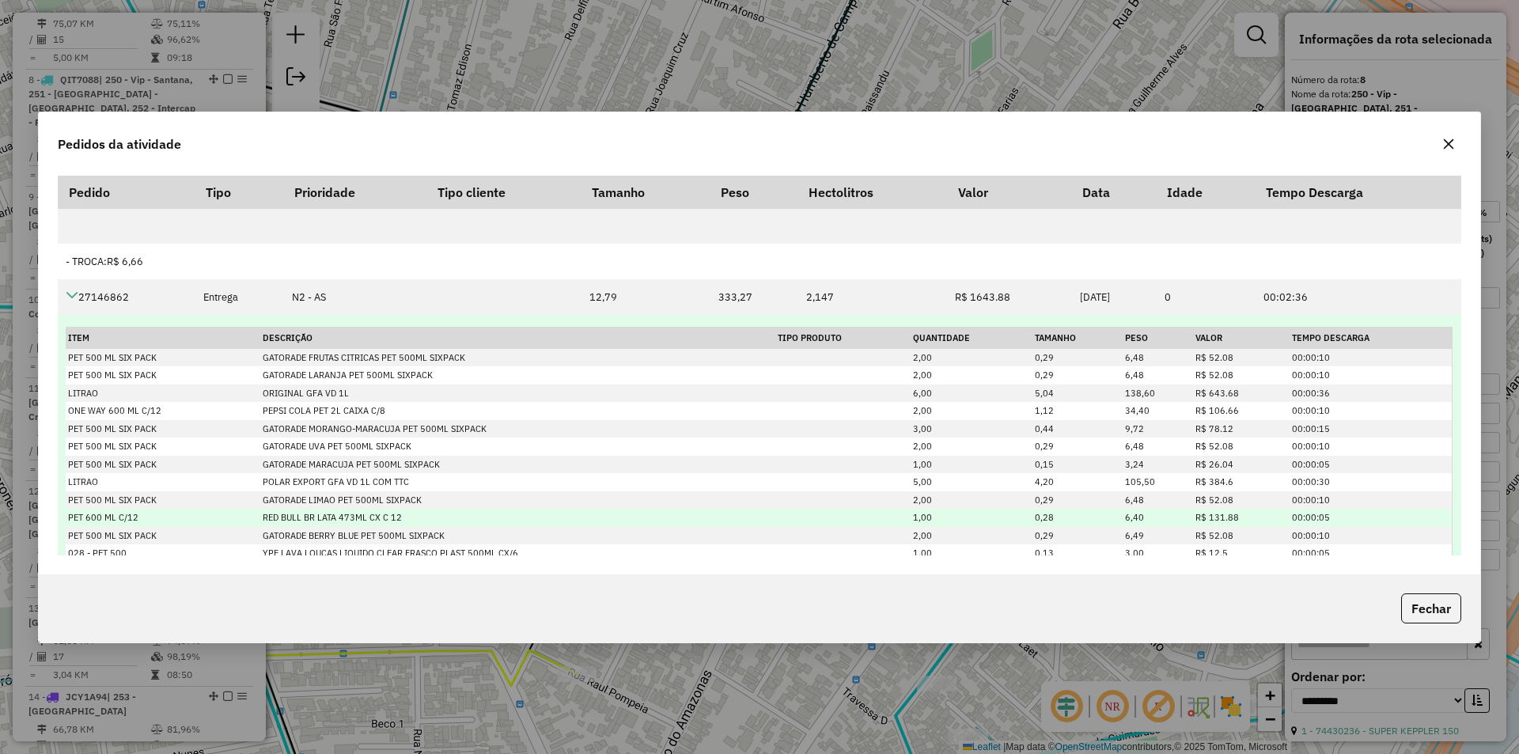
scroll to position [79, 0]
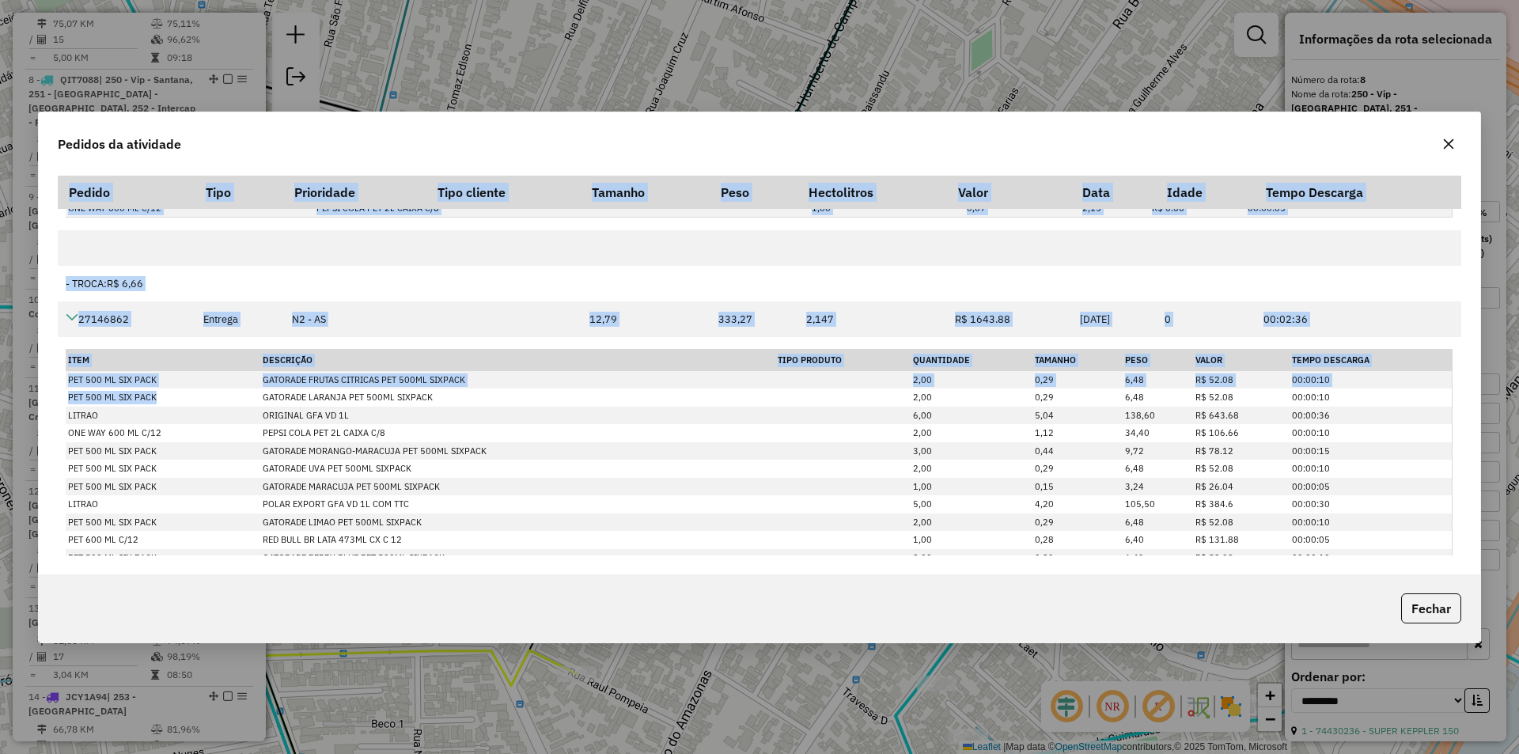
drag, startPoint x: 165, startPoint y: 398, endPoint x: 50, endPoint y: 394, distance: 115.6
click at [50, 394] on div "Pedido Tipo Prioridade Tipo cliente Tamanho Peso Hectolitros Valor Data Idade T…" at bounding box center [760, 371] width 1442 height 405
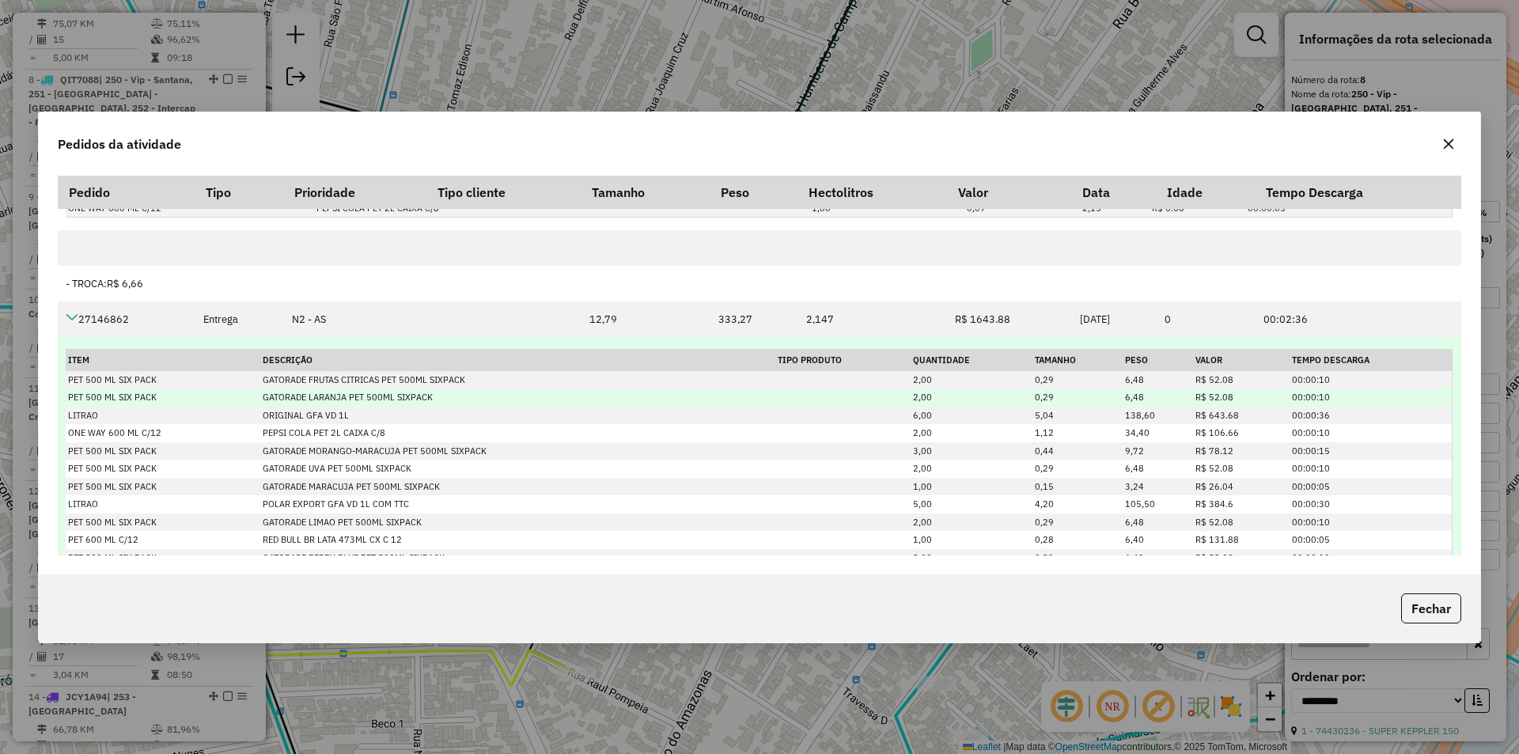
click at [680, 390] on td "GATORADE LARANJA PET 500ML SIXPACK" at bounding box center [517, 398] width 514 height 18
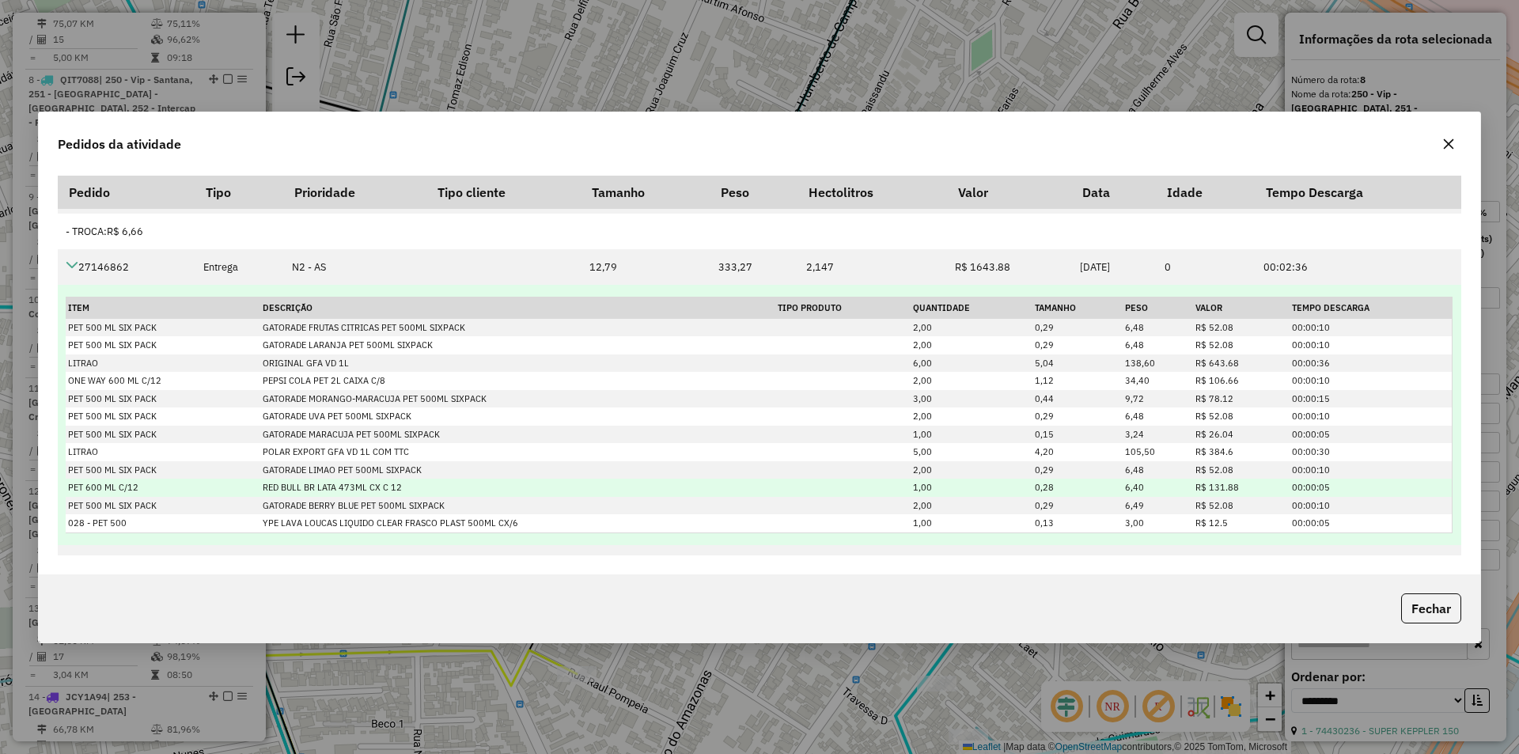
scroll to position [158, 0]
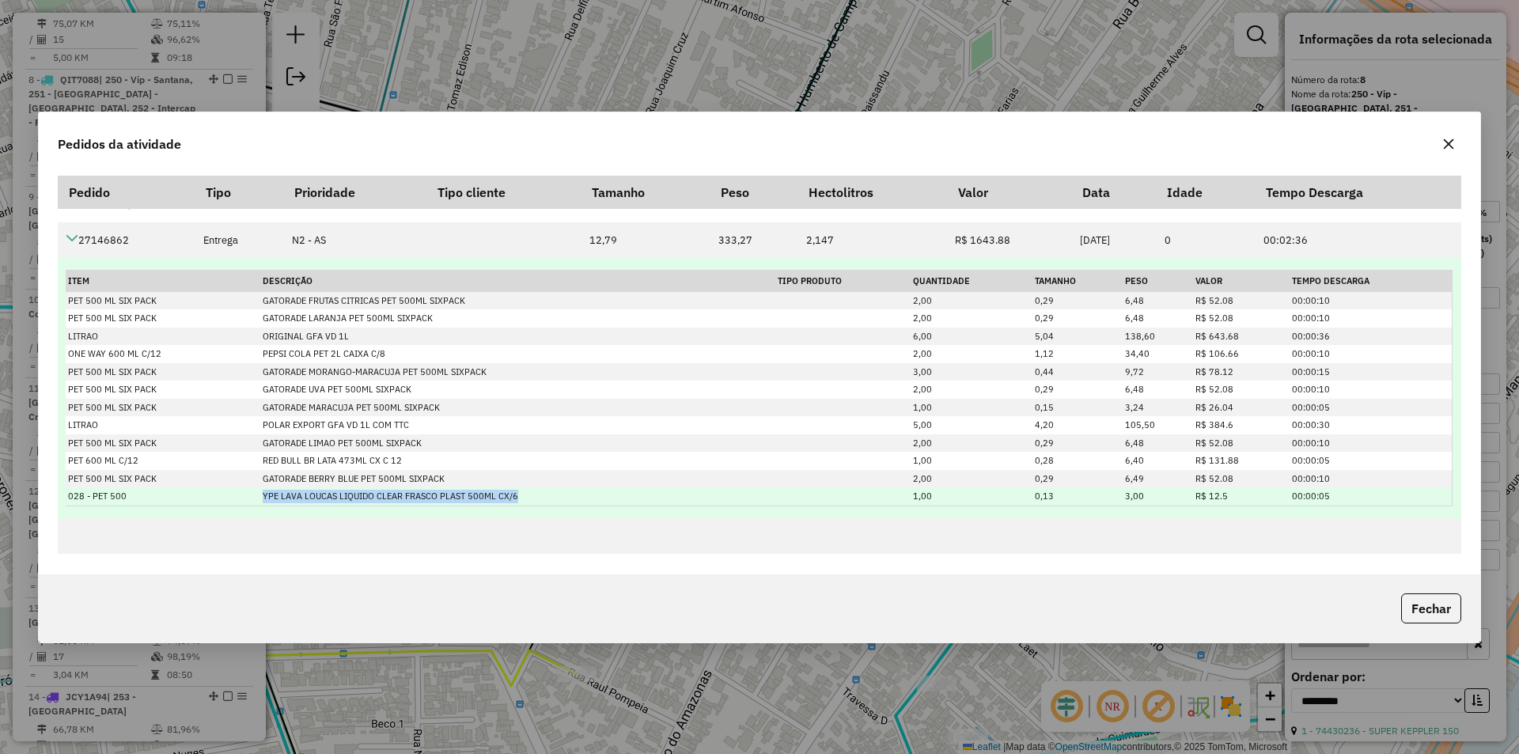
drag, startPoint x: 495, startPoint y: 500, endPoint x: 233, endPoint y: 496, distance: 262.8
click at [233, 496] on tr "028 - PET 500 YPE LAVA LOUCAS LIQUIDO CLEAR FRASCO PLAST 500ML CX/6 1,00 0,13 3…" at bounding box center [759, 496] width 1386 height 18
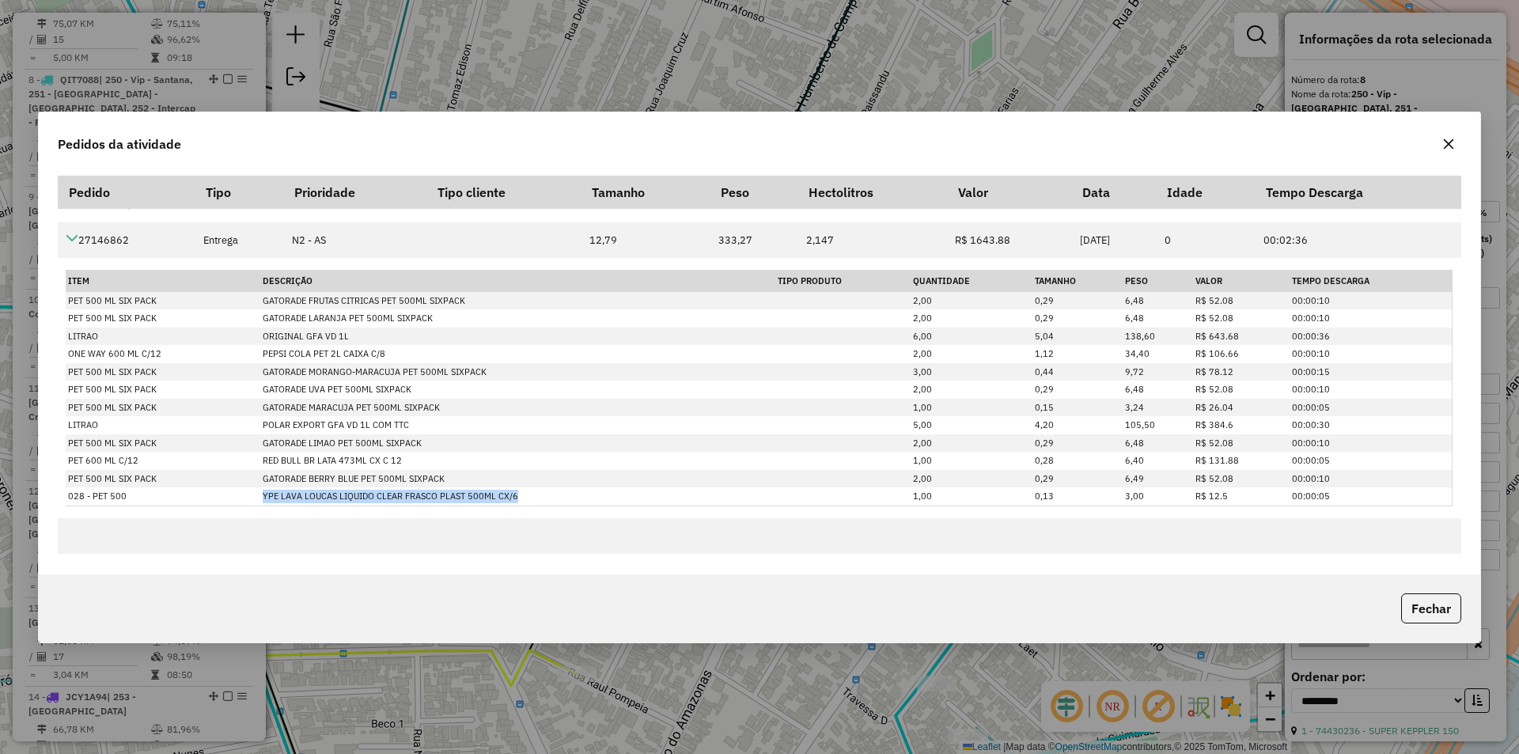
click at [1449, 139] on icon "button" at bounding box center [1449, 144] width 13 height 13
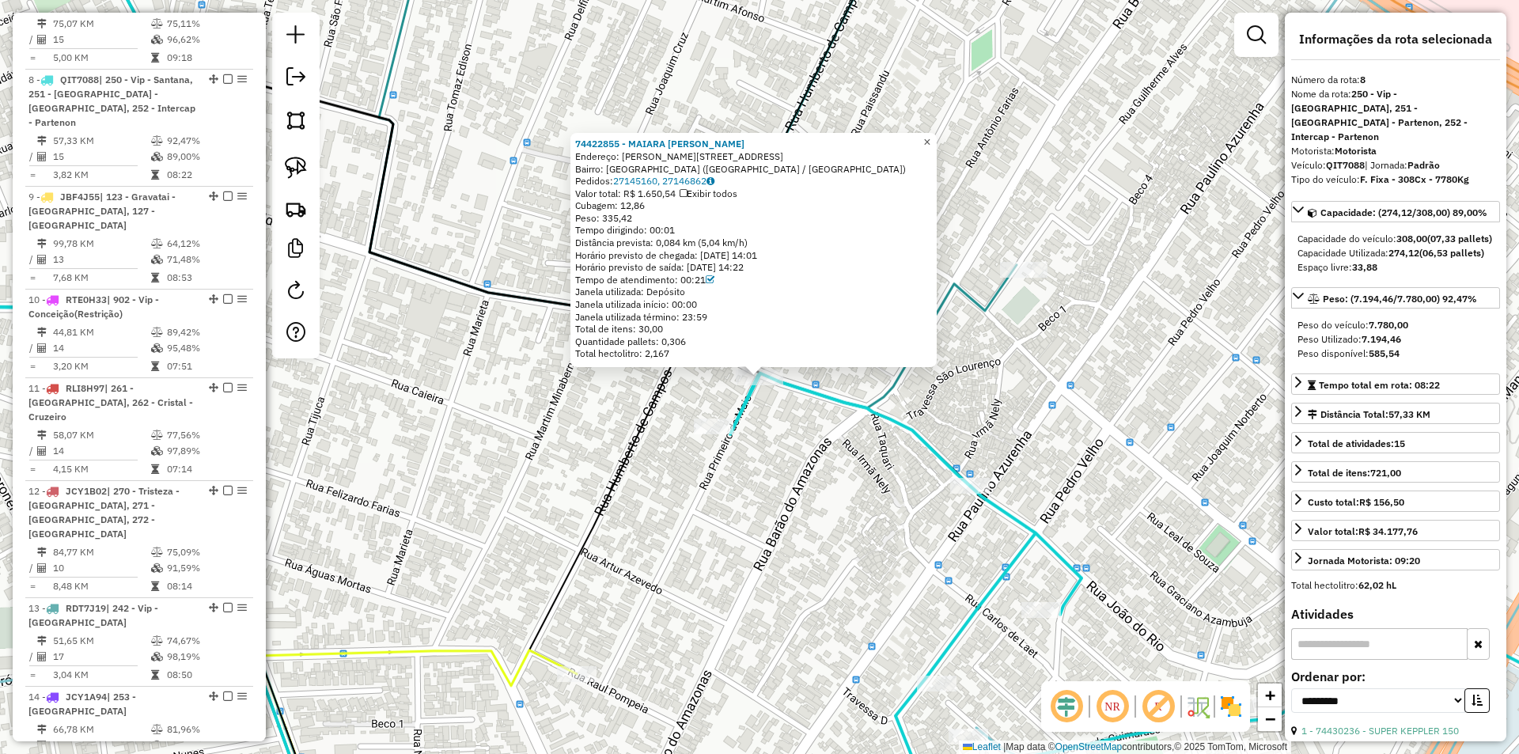
click at [931, 135] on span "×" at bounding box center [927, 141] width 7 height 13
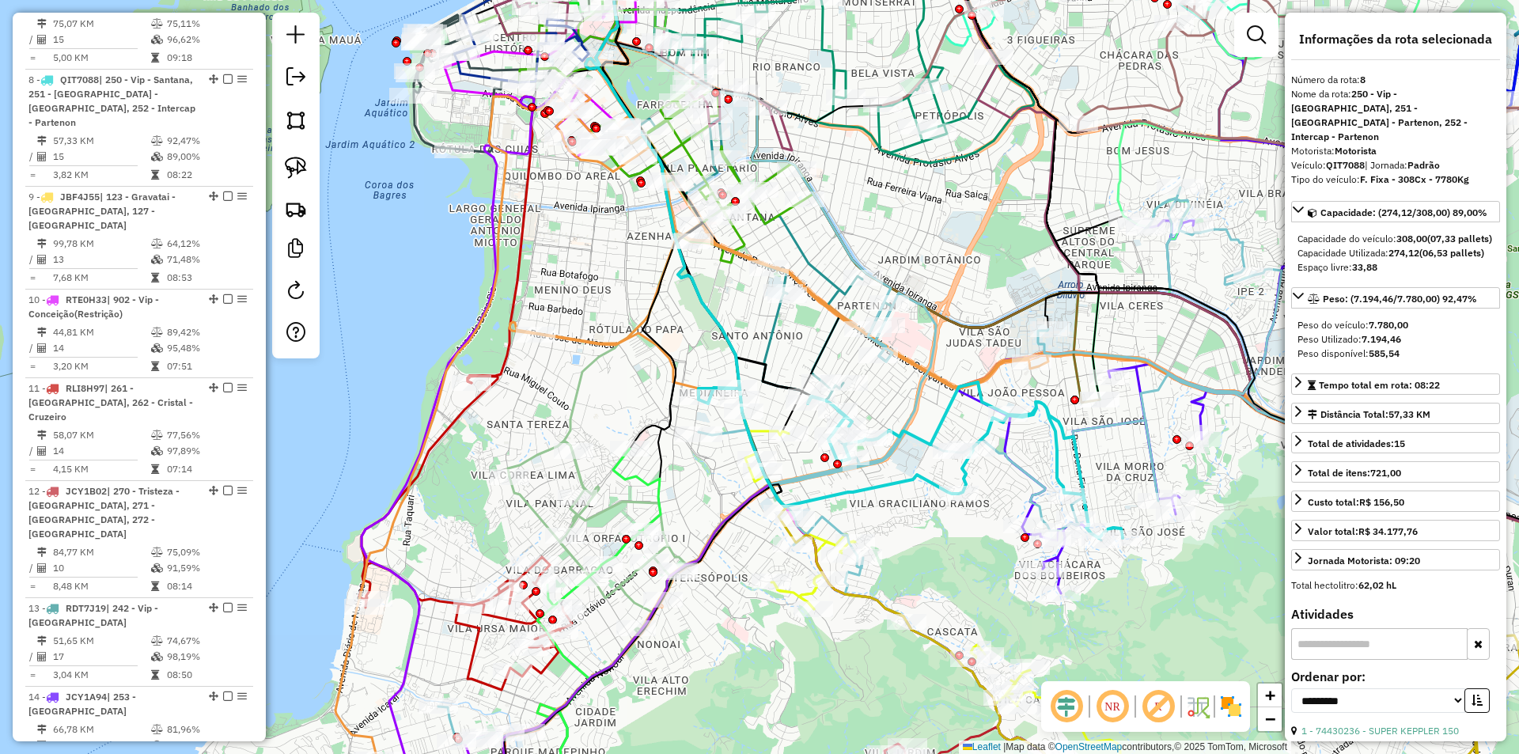
click at [943, 415] on icon at bounding box center [911, 460] width 424 height 156
